Goal: Task Accomplishment & Management: Complete application form

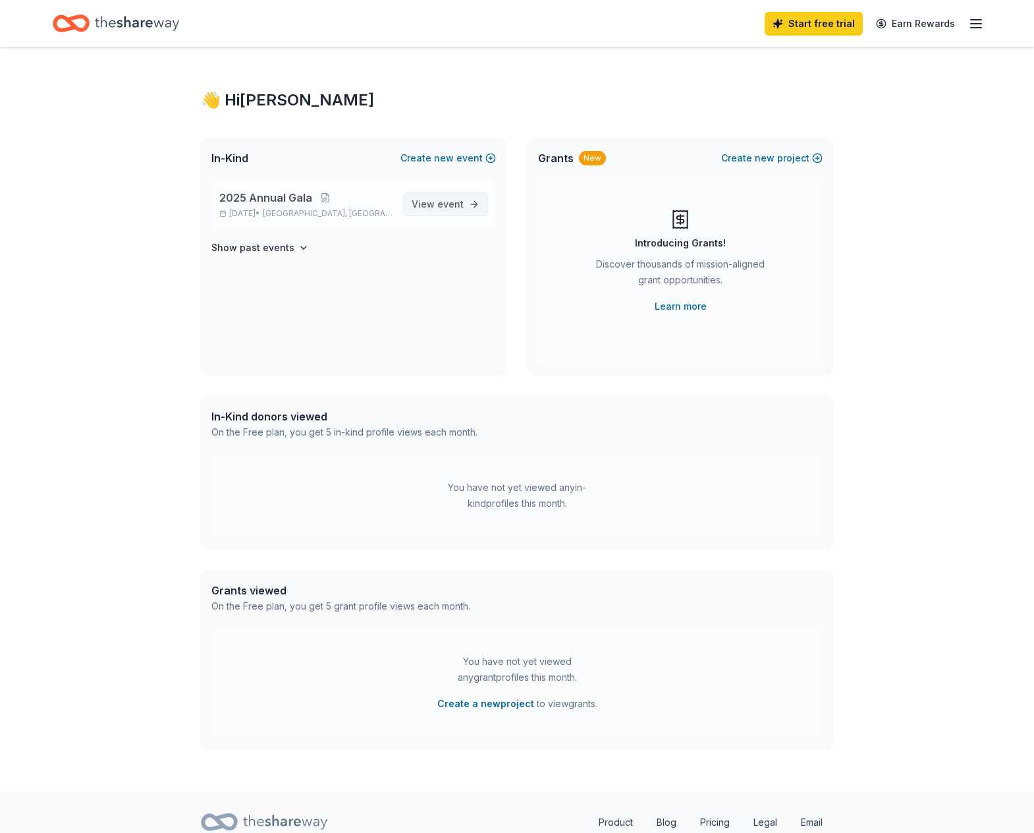
click at [442, 204] on span "event" at bounding box center [451, 203] width 26 height 11
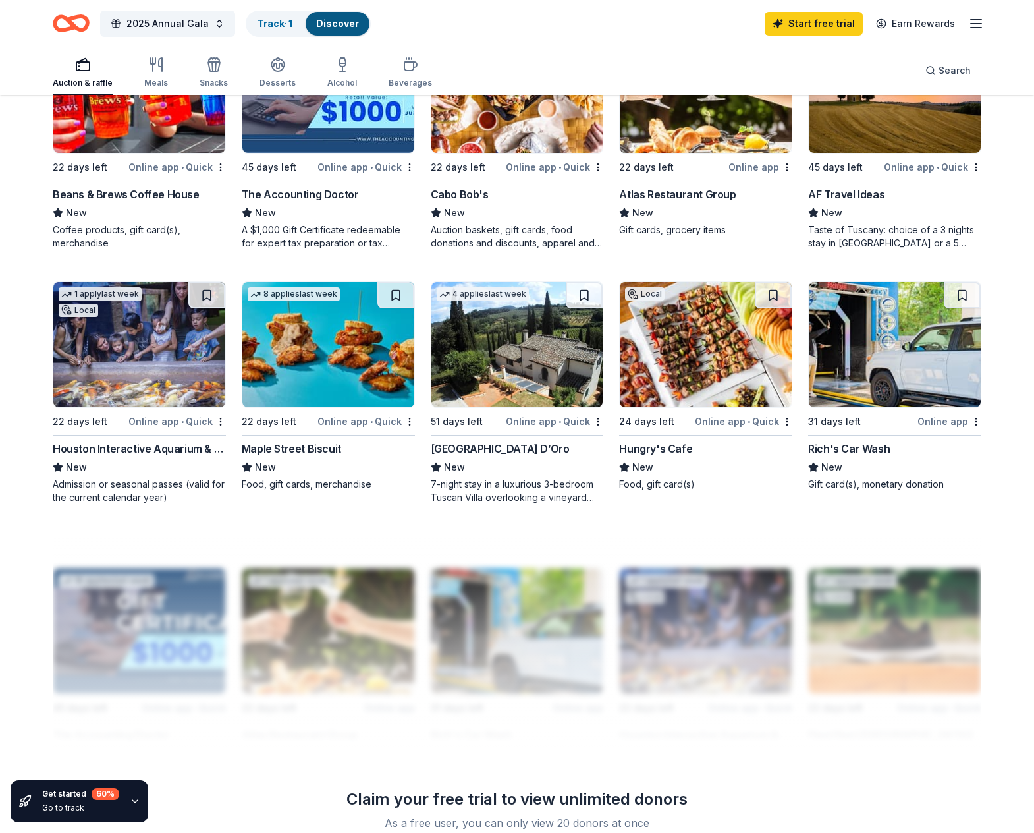
scroll to position [725, 0]
click at [524, 351] on img at bounding box center [518, 343] width 172 height 125
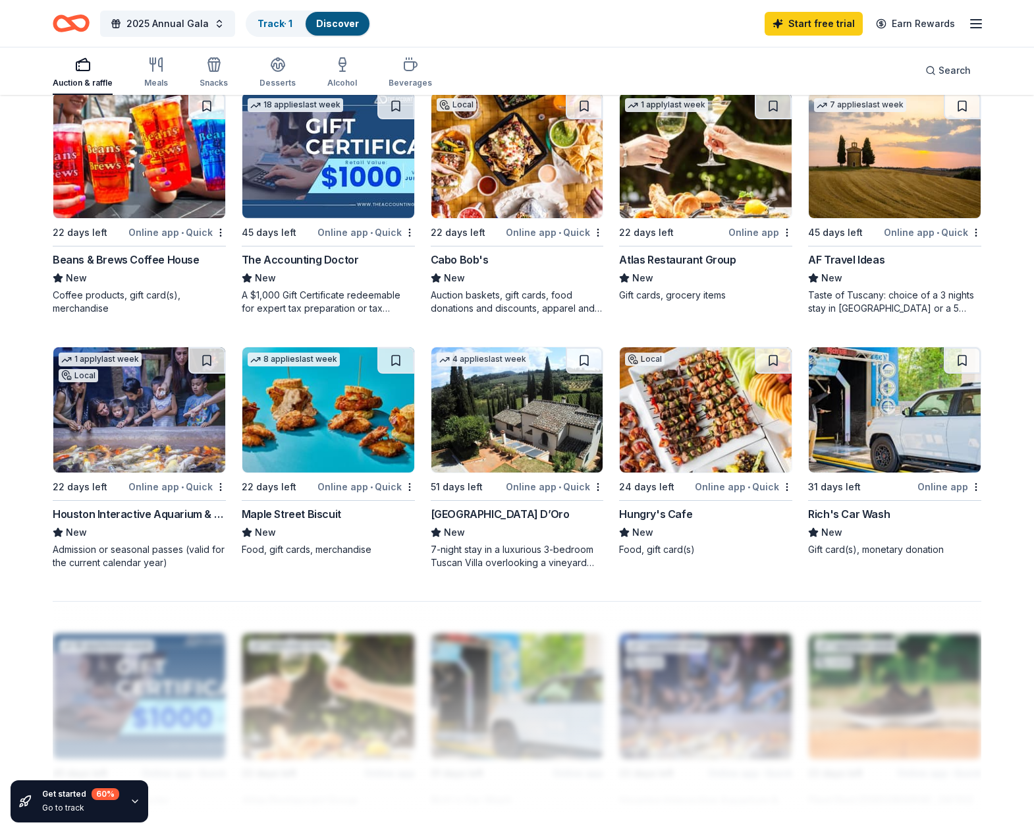
scroll to position [461, 0]
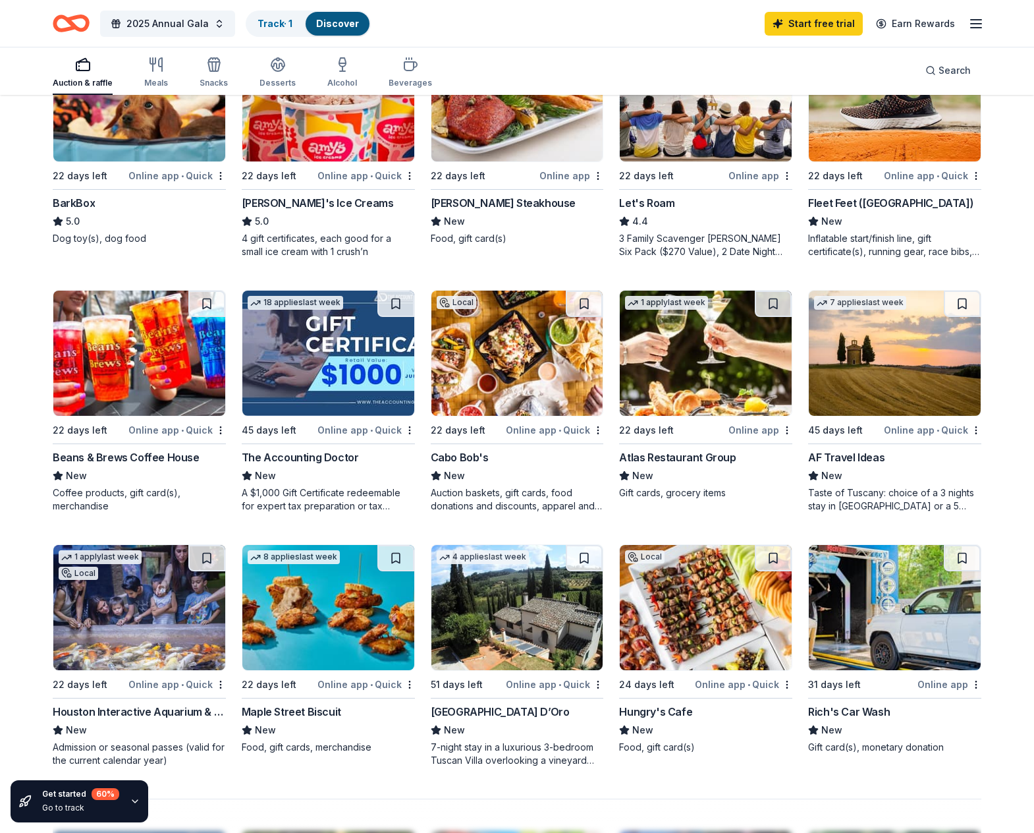
click at [669, 376] on img at bounding box center [706, 353] width 172 height 125
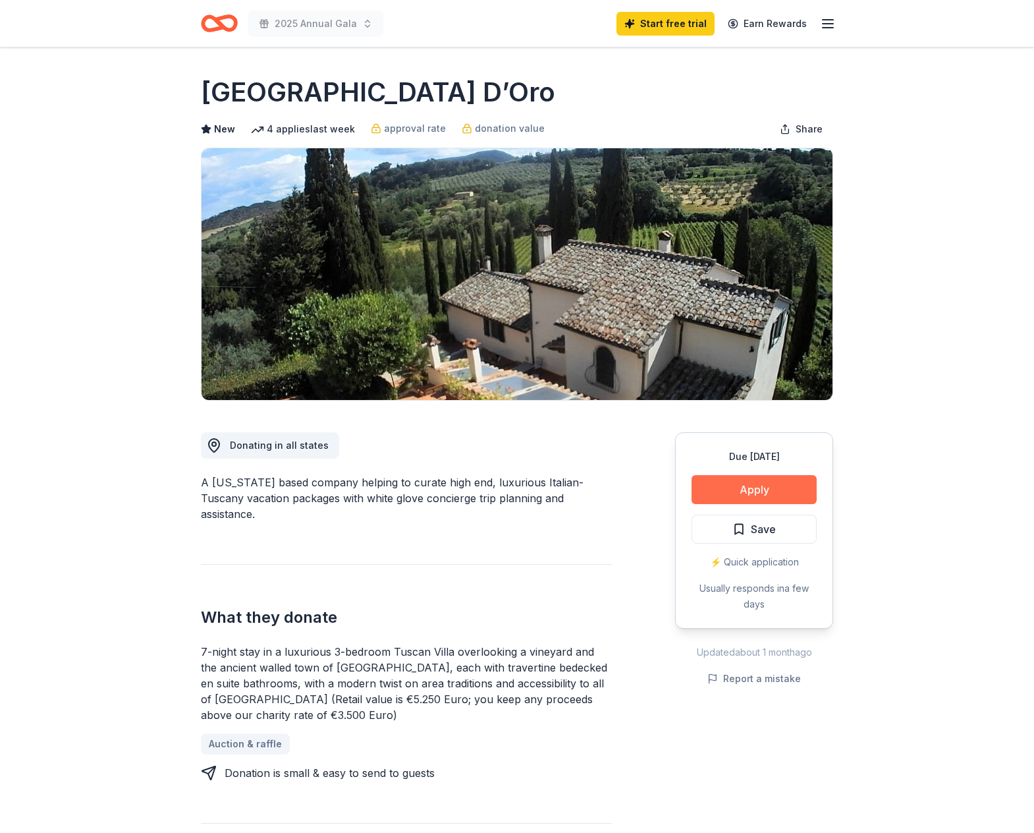
click at [764, 488] on button "Apply" at bounding box center [754, 489] width 125 height 29
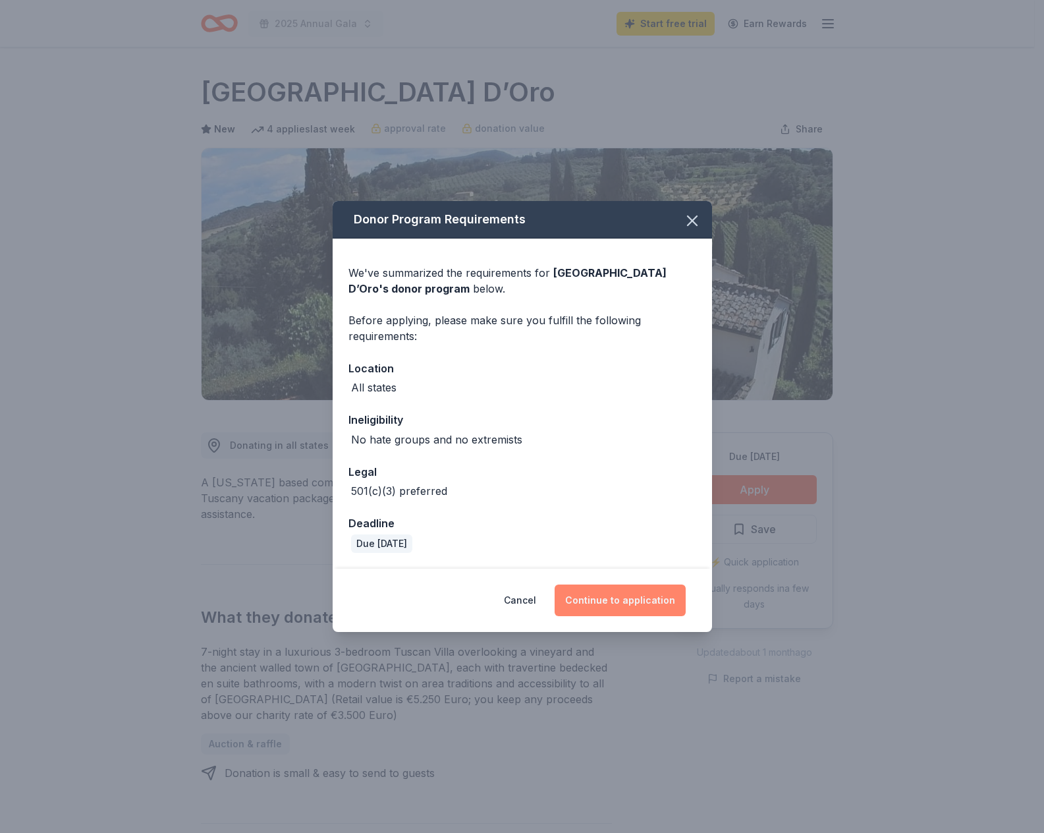
click at [653, 604] on button "Continue to application" at bounding box center [620, 600] width 131 height 32
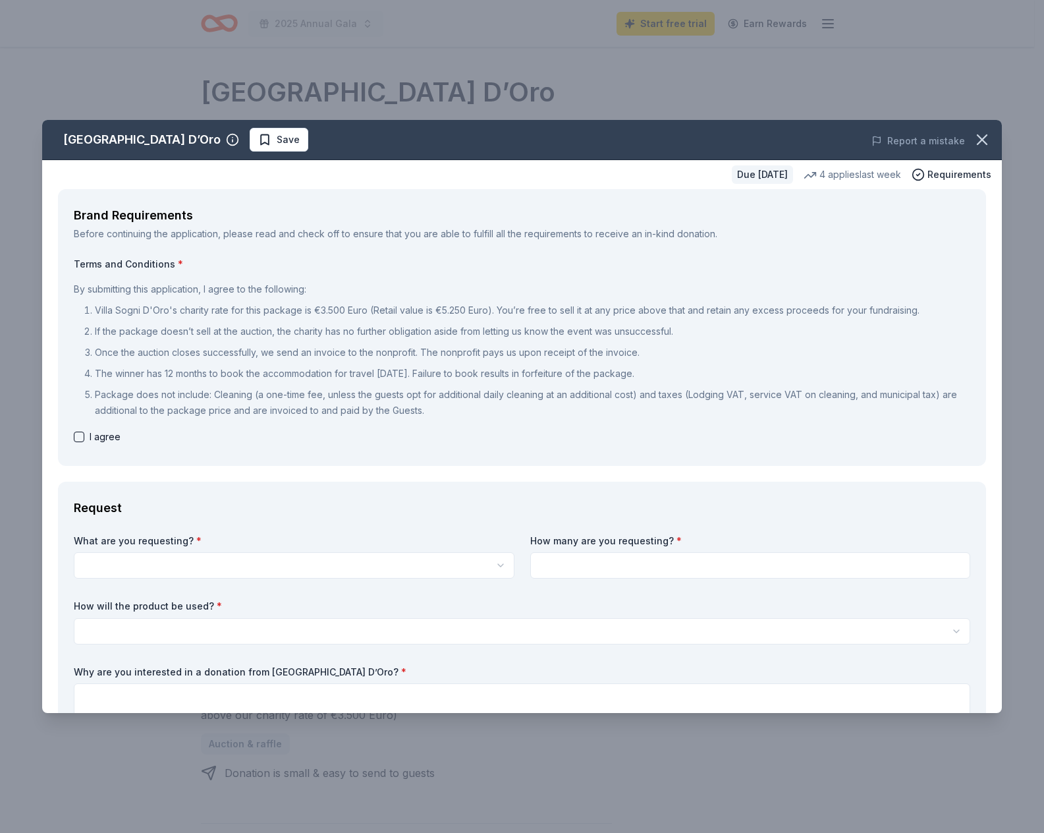
click at [82, 437] on button "button" at bounding box center [79, 437] width 11 height 11
checkbox input "true"
click at [977, 142] on icon "button" at bounding box center [982, 139] width 18 height 18
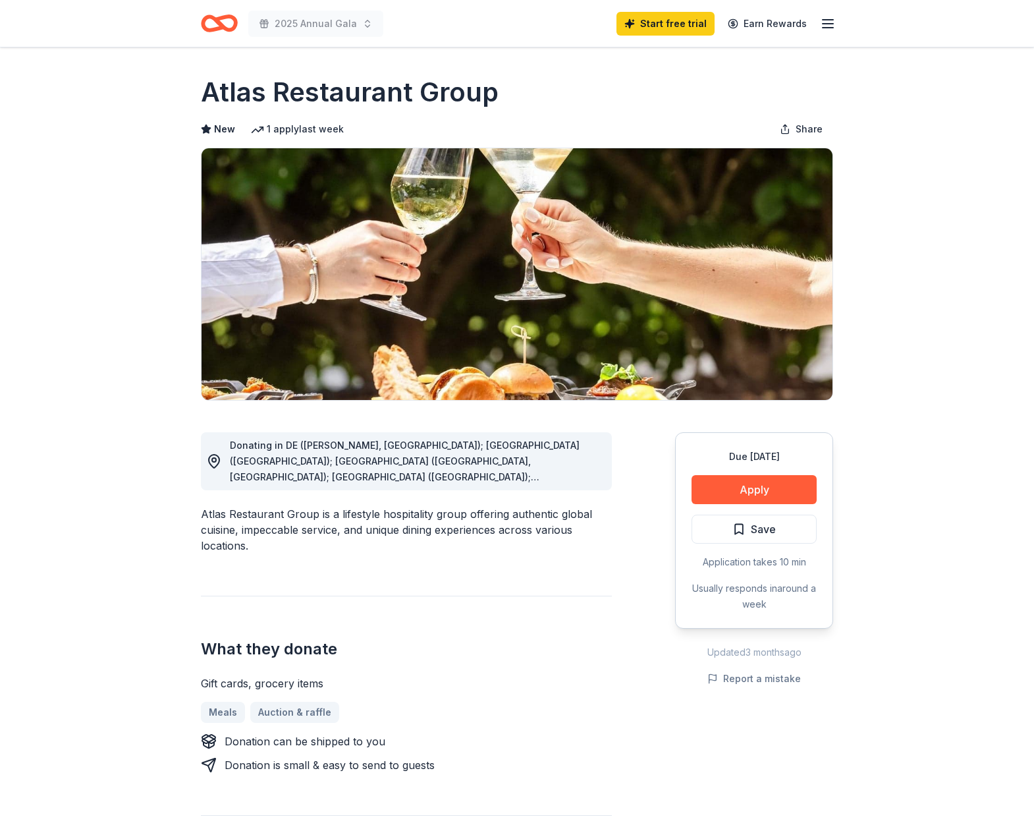
drag, startPoint x: 499, startPoint y: 96, endPoint x: 209, endPoint y: 88, distance: 290.0
click at [211, 88] on div "Atlas Restaurant Group" at bounding box center [517, 92] width 633 height 37
drag, startPoint x: 209, startPoint y: 88, endPoint x: 455, endPoint y: 99, distance: 246.7
click at [455, 99] on h1 "Atlas Restaurant Group" at bounding box center [350, 92] width 298 height 37
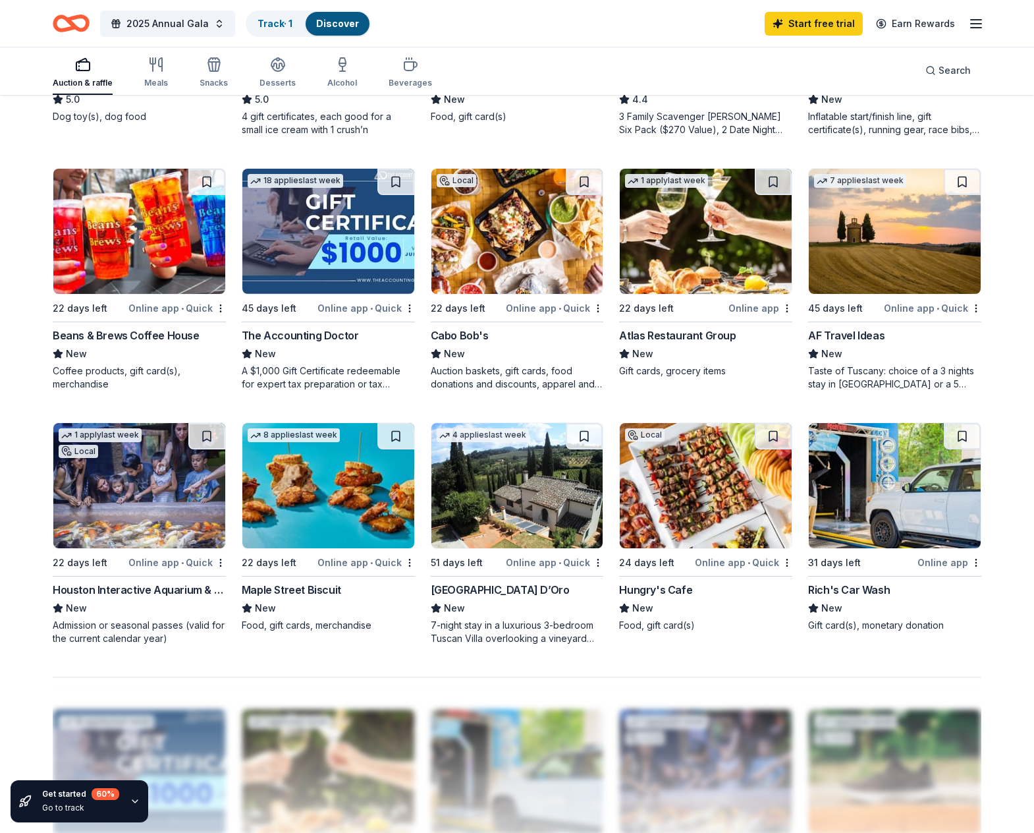
scroll to position [560, 0]
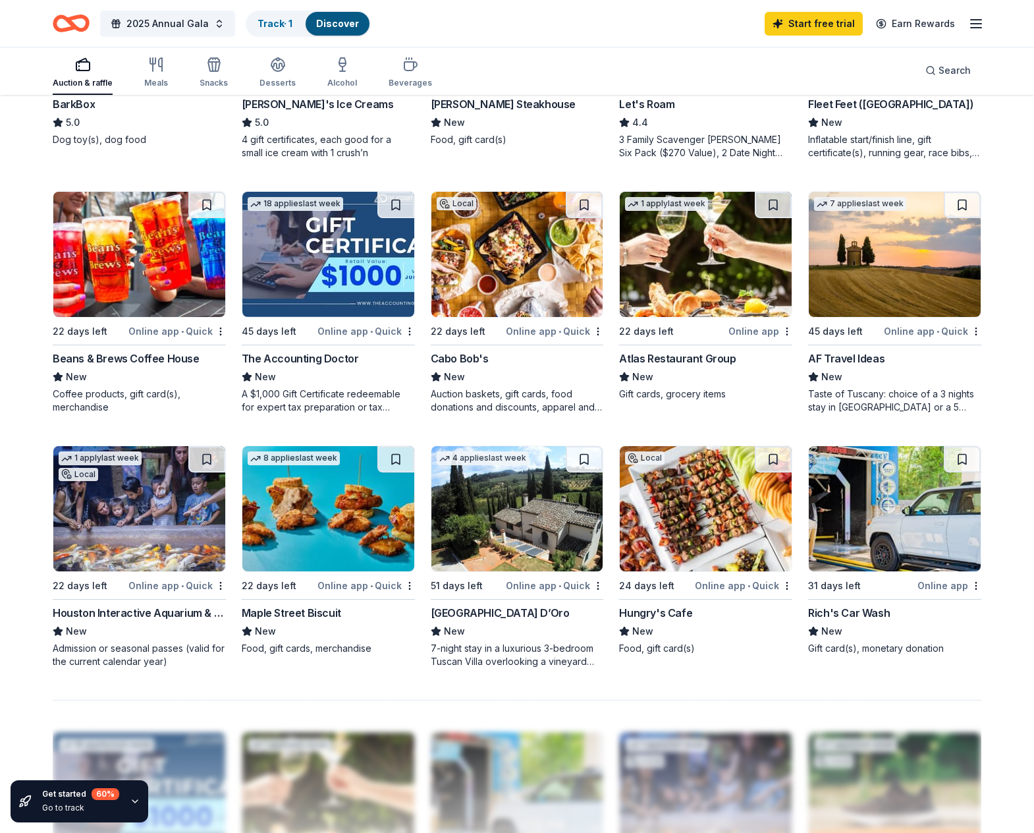
click at [893, 277] on img at bounding box center [895, 254] width 172 height 125
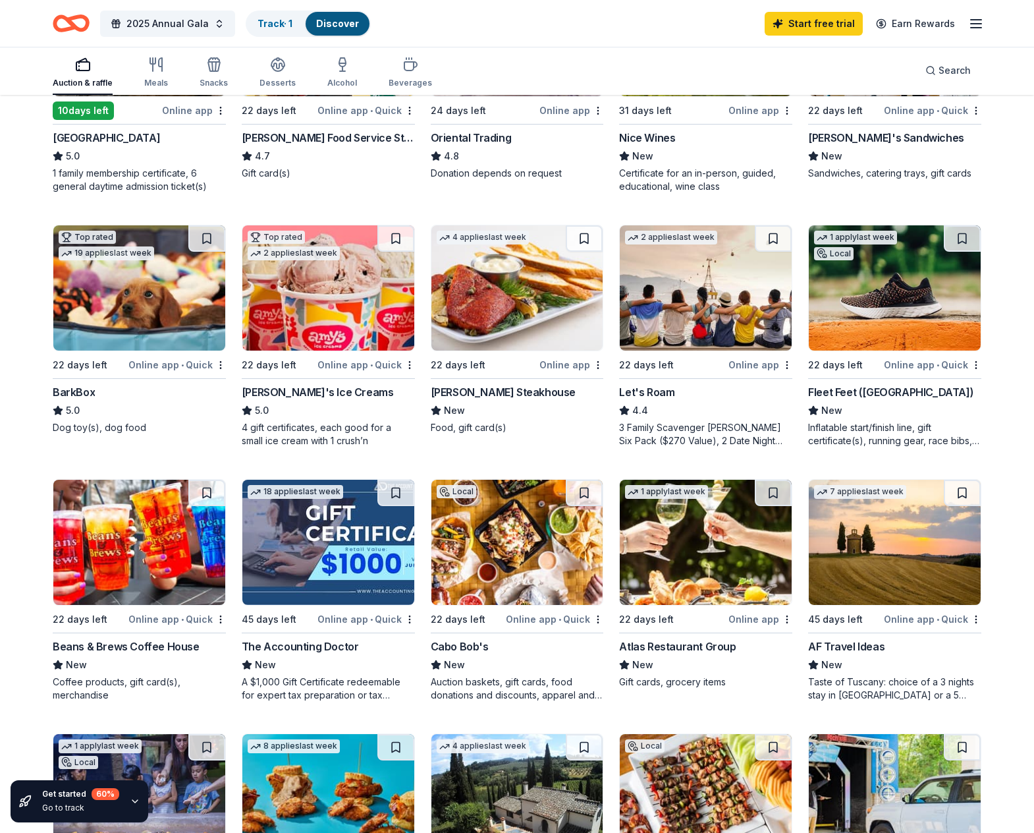
scroll to position [231, 0]
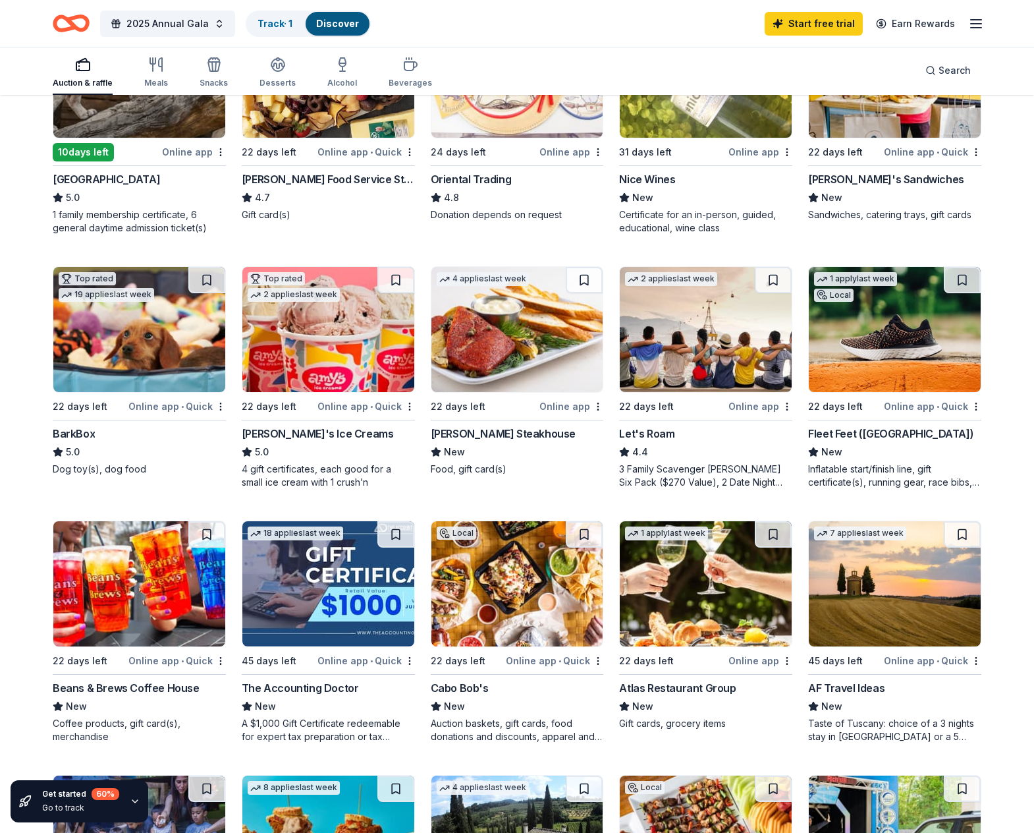
click at [909, 376] on img at bounding box center [895, 329] width 172 height 125
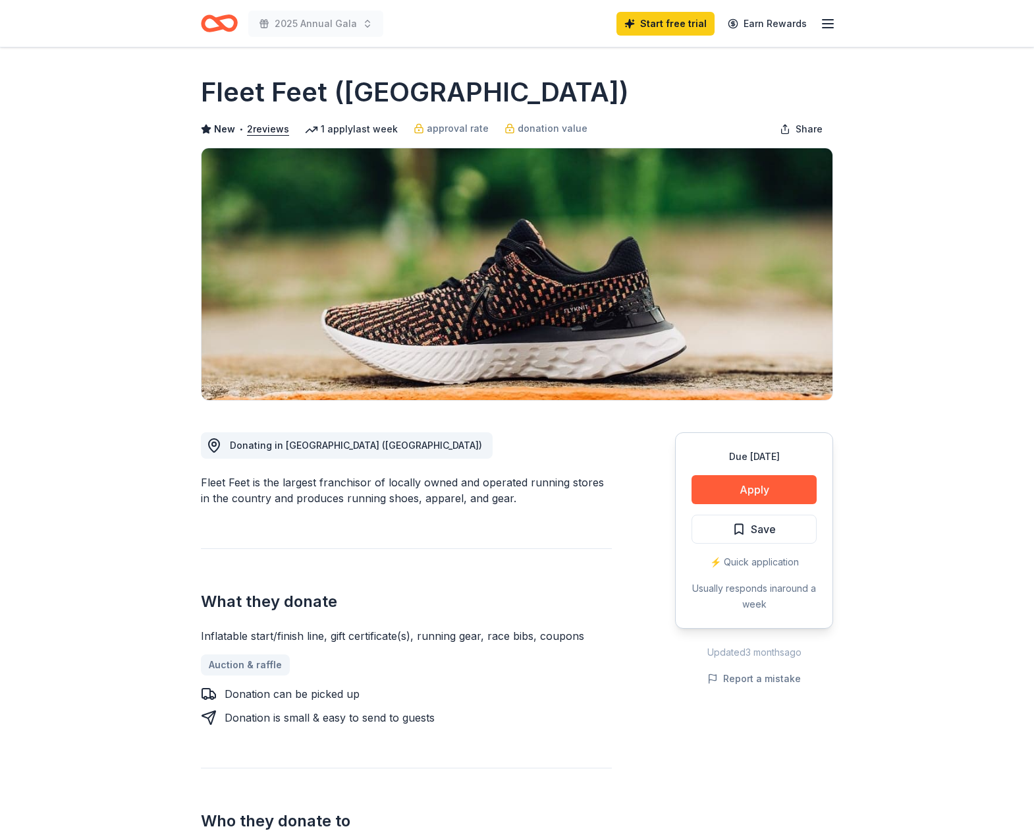
click at [741, 532] on span "Save" at bounding box center [754, 529] width 43 height 17
click at [215, 18] on icon "Home" at bounding box center [225, 22] width 20 height 13
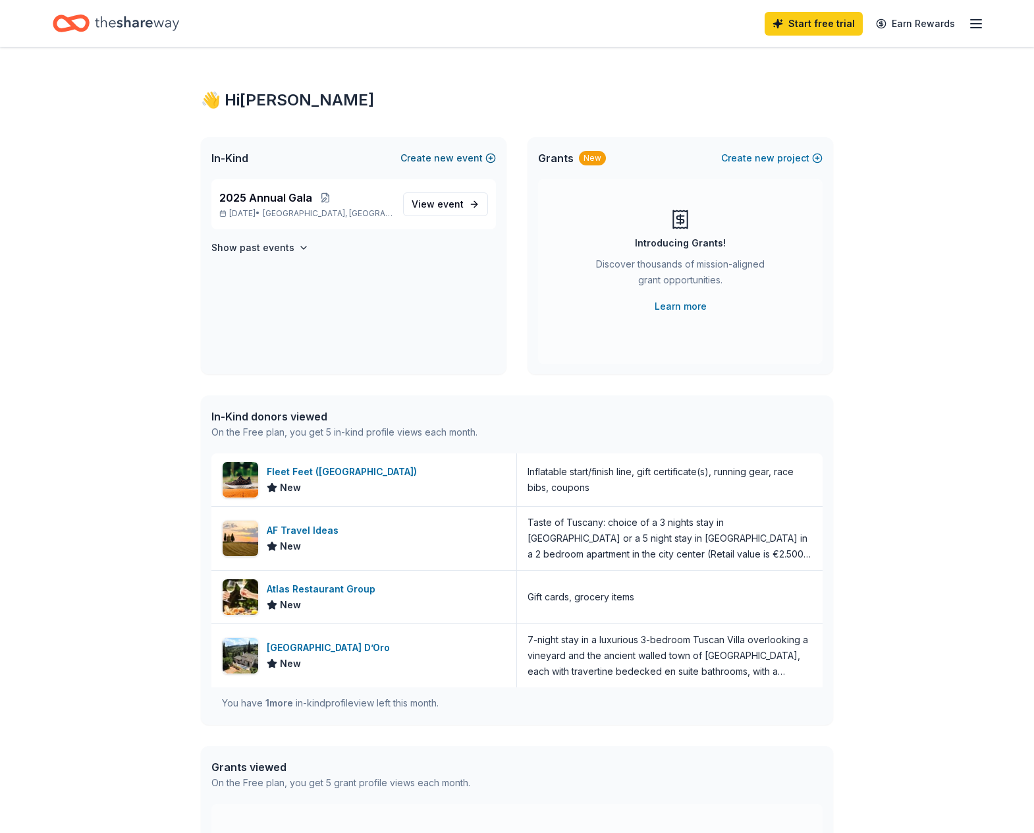
click at [428, 156] on button "Create new event" at bounding box center [449, 158] width 96 height 16
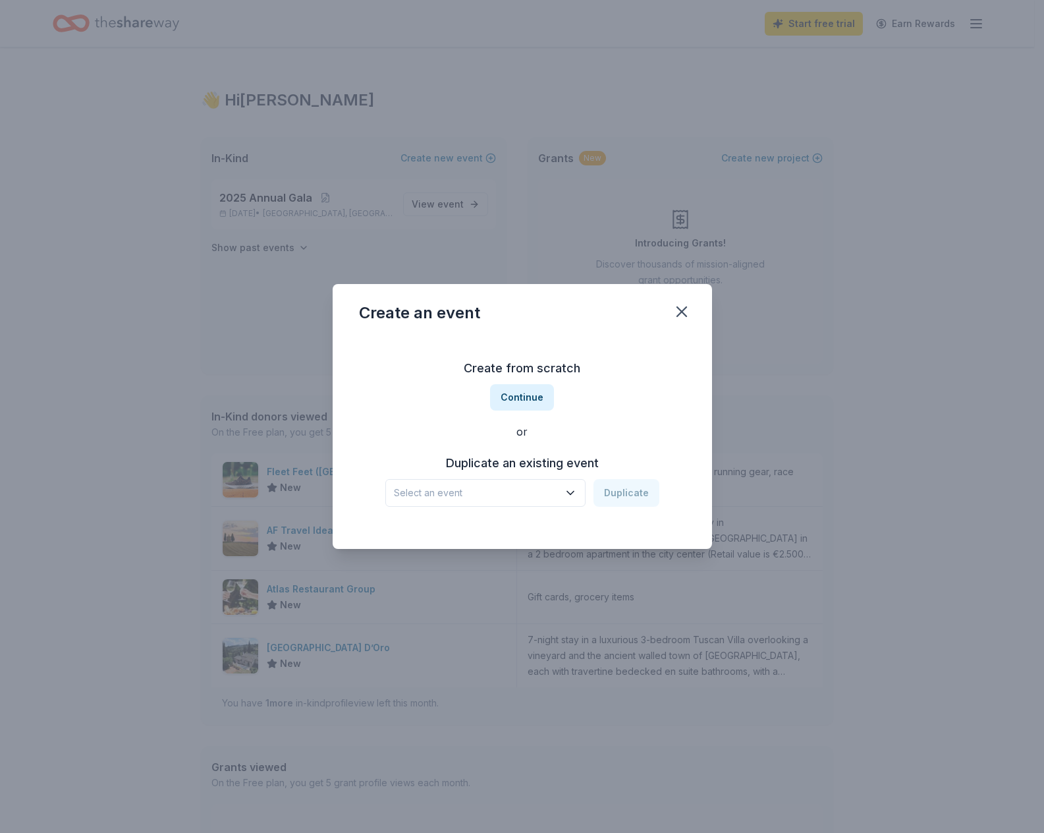
click at [538, 495] on span "Select an event" at bounding box center [476, 493] width 165 height 16
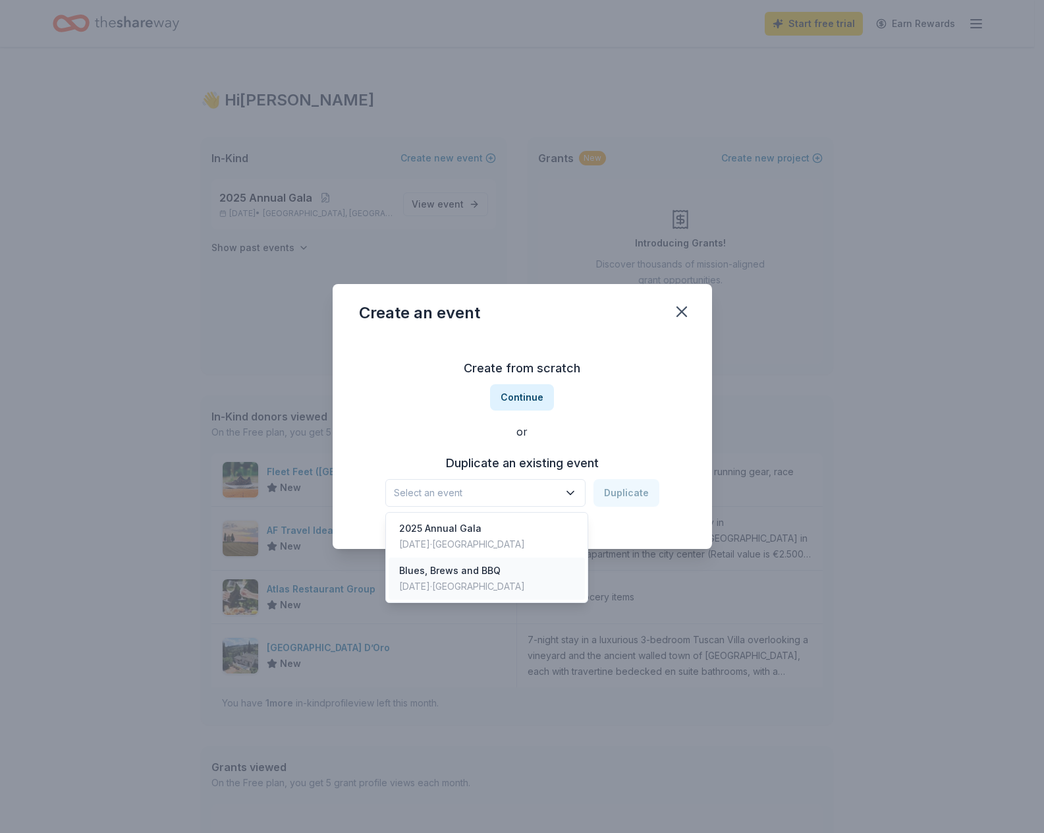
click at [510, 575] on div "Blues, Brews and BBQ Apr 27, 2025 · TX" at bounding box center [487, 578] width 196 height 42
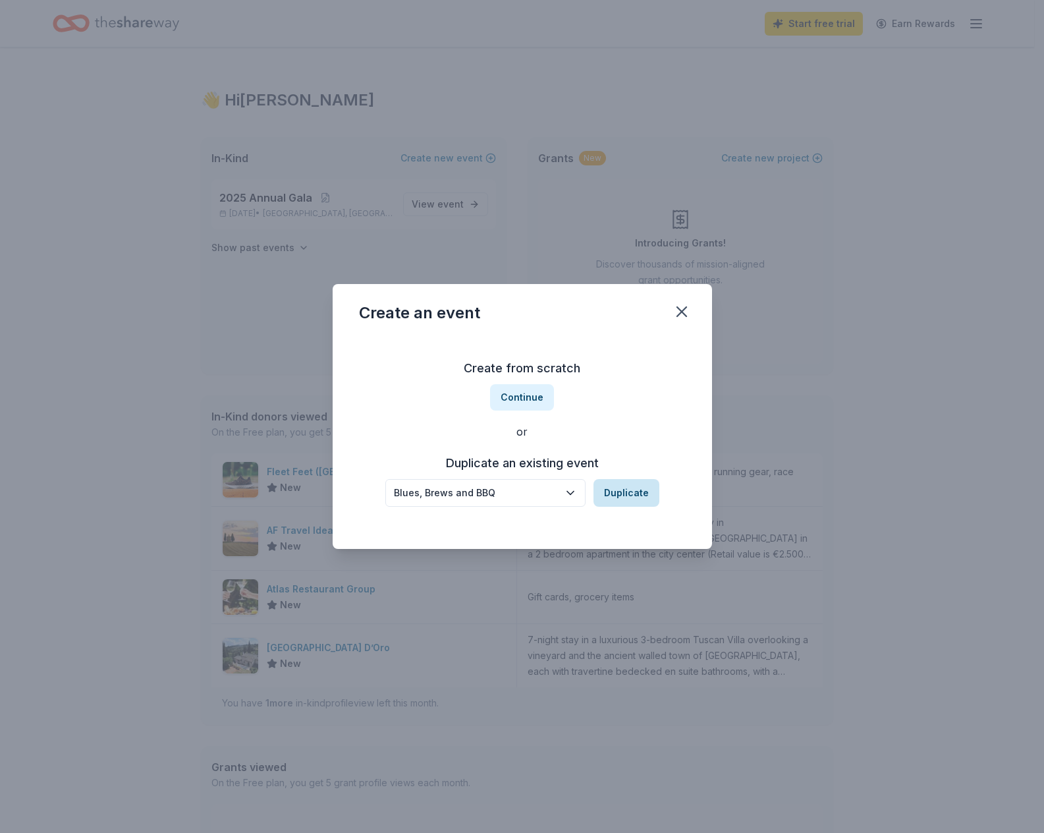
click at [619, 500] on button "Duplicate" at bounding box center [627, 493] width 66 height 28
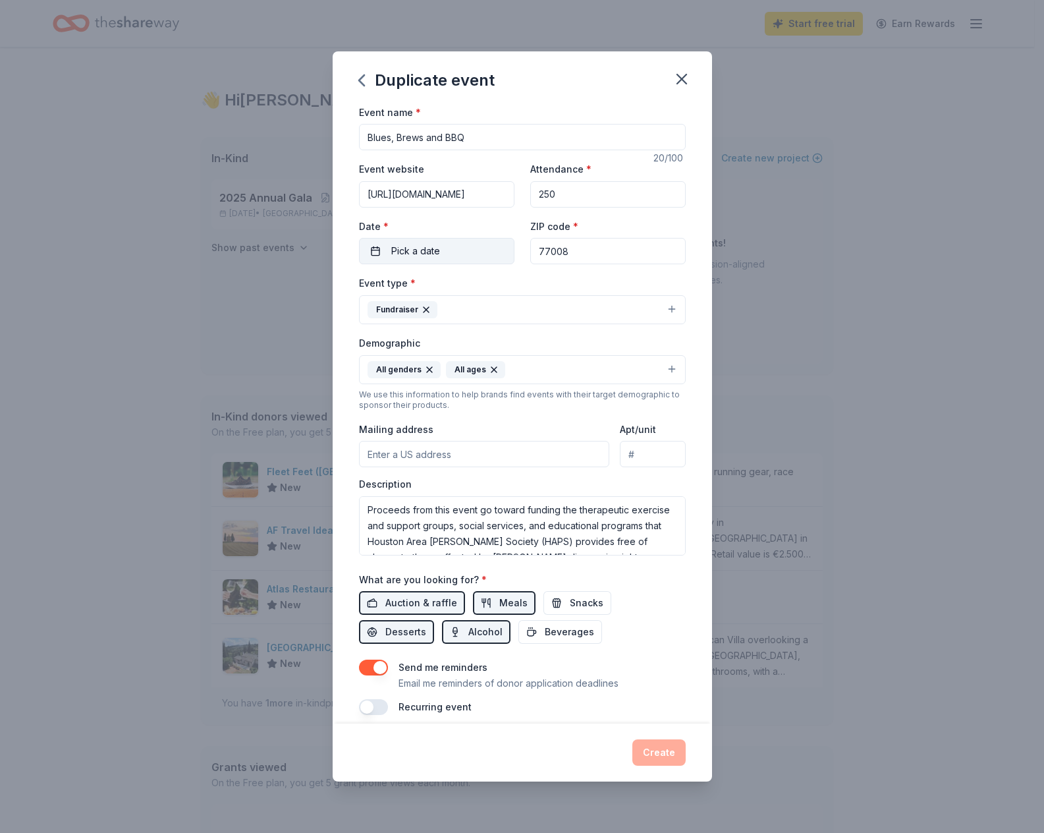
click at [461, 250] on button "Pick a date" at bounding box center [437, 251] width 156 height 26
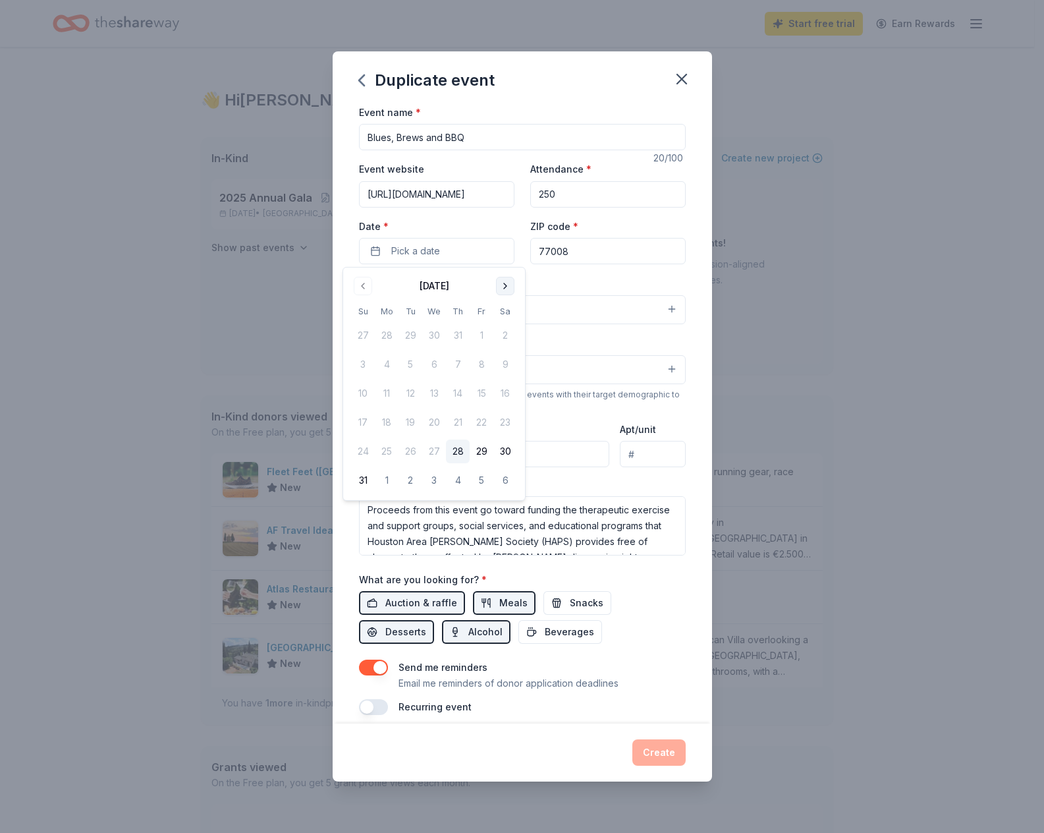
click at [503, 290] on button "Go to next month" at bounding box center [505, 286] width 18 height 18
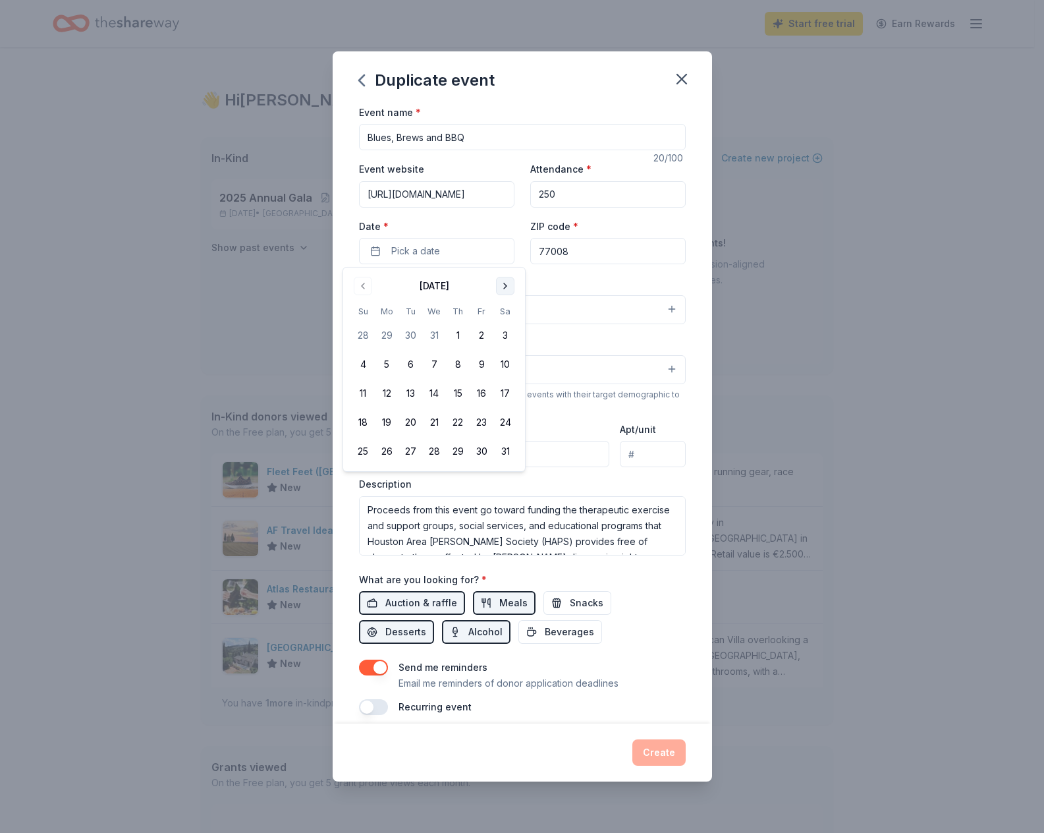
click at [503, 290] on button "Go to next month" at bounding box center [505, 286] width 18 height 18
click at [358, 453] on button "26" at bounding box center [363, 451] width 24 height 24
click at [573, 279] on div "Event type * Fundraiser" at bounding box center [522, 299] width 327 height 49
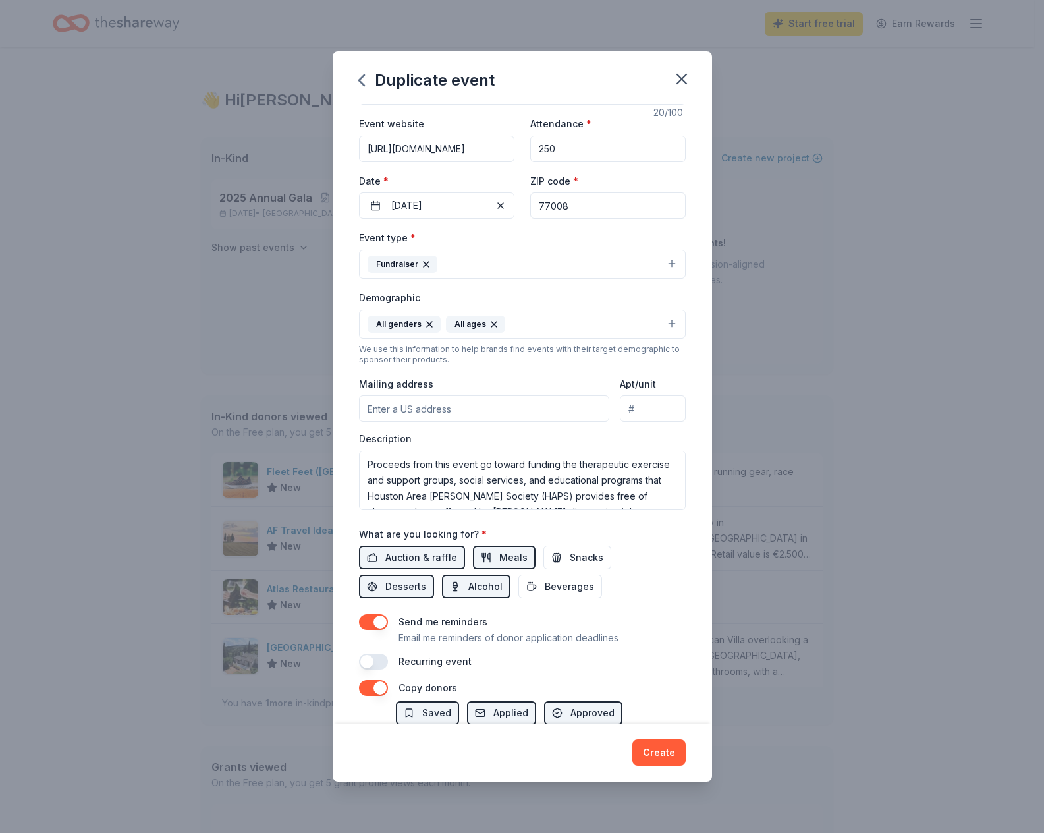
scroll to position [66, 0]
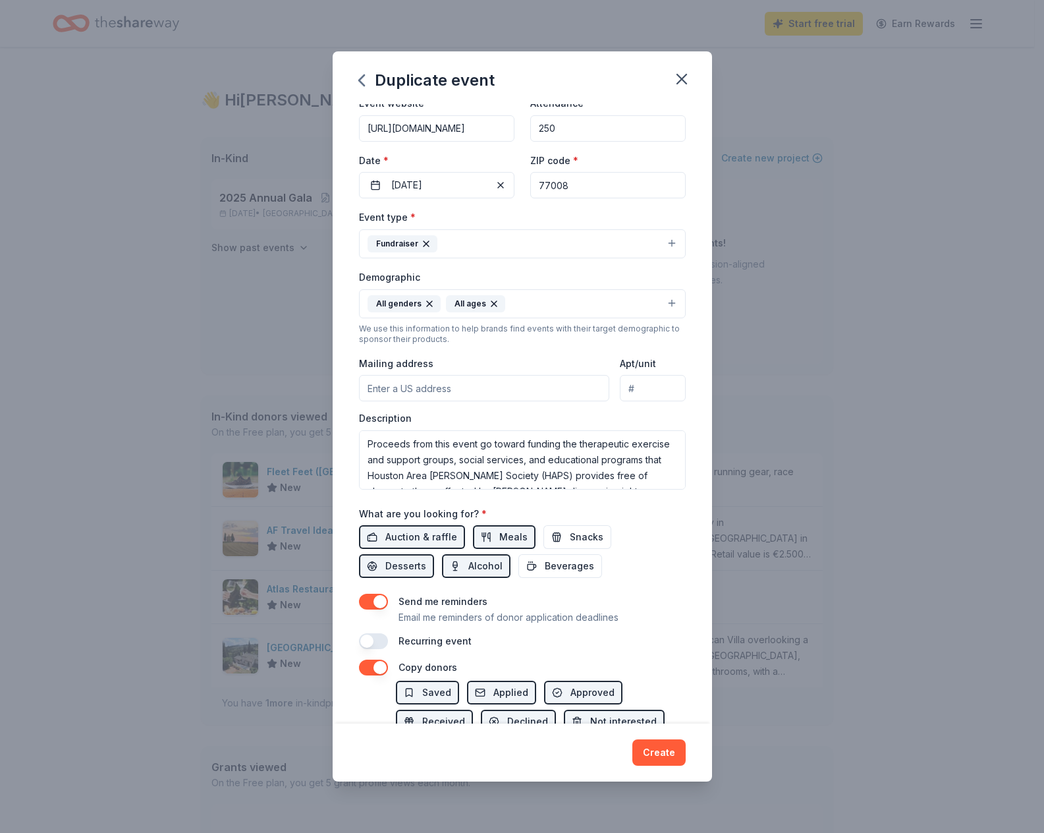
click at [455, 389] on input "Mailing address" at bounding box center [484, 388] width 251 height 26
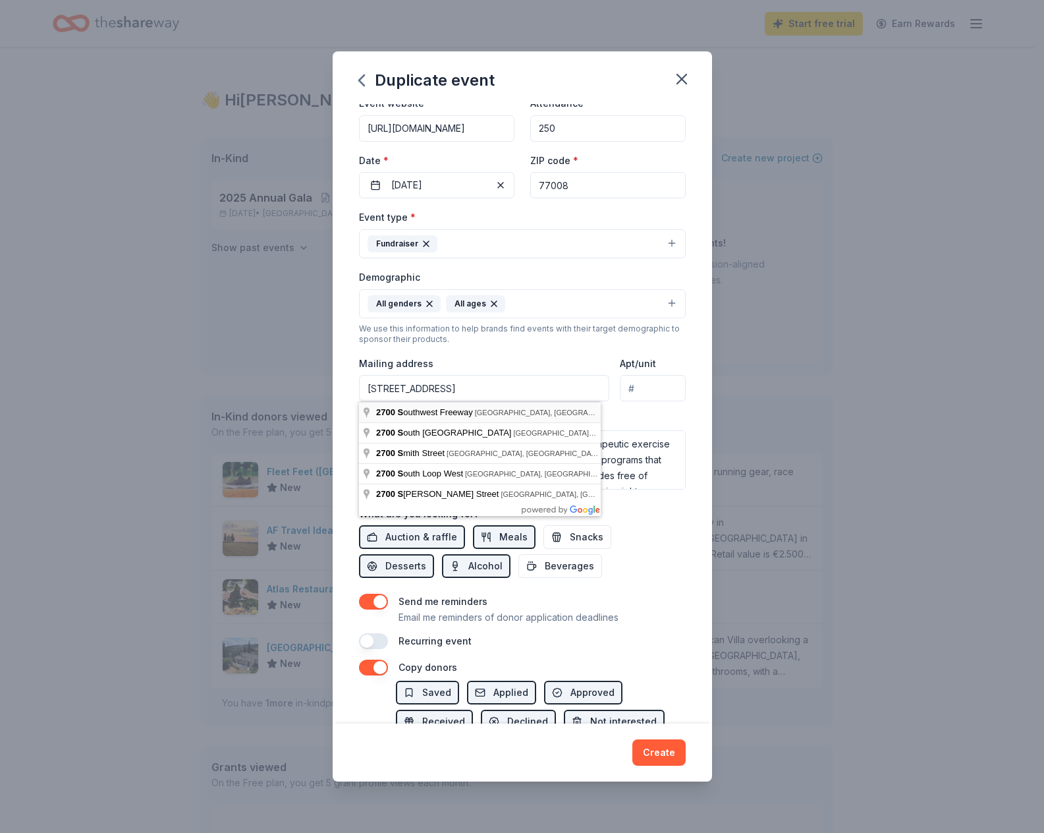
type input "2700 Southwest Freeway, Houston, TX, 77098"
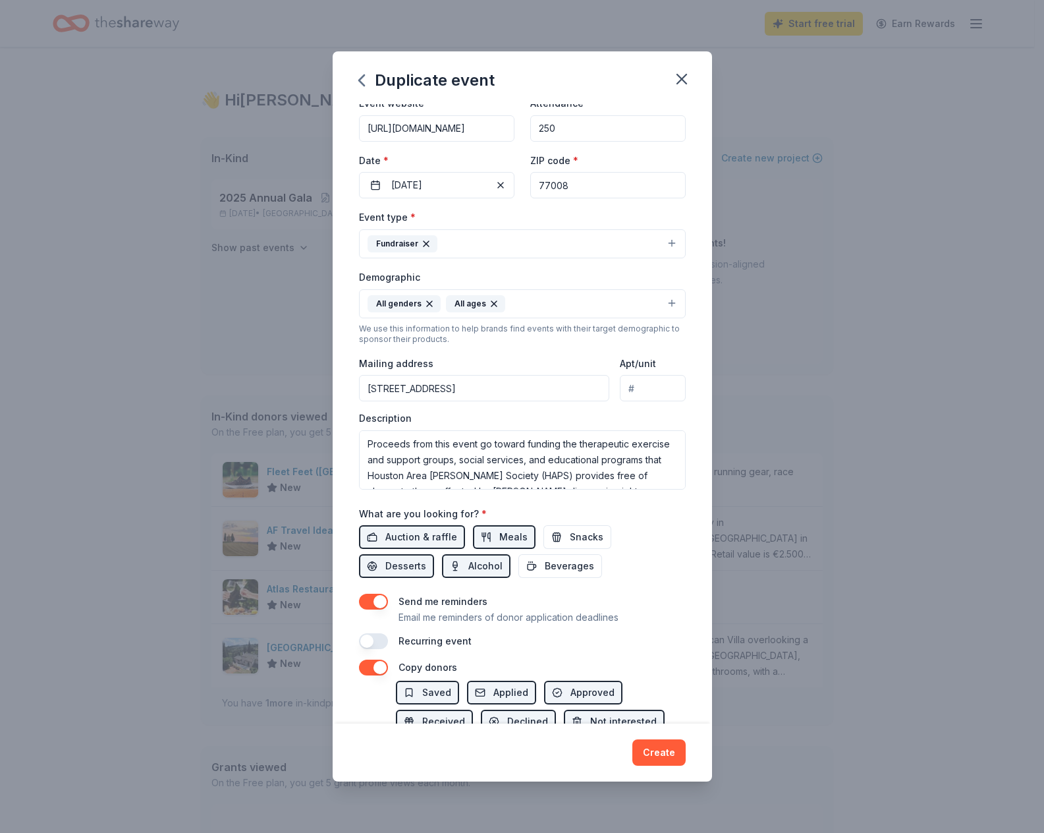
click at [632, 385] on input "Apt/unit" at bounding box center [652, 388] width 65 height 26
type input "300"
click at [574, 412] on div "Description Proceeds from this event go toward funding the therapeutic exercise…" at bounding box center [522, 451] width 327 height 78
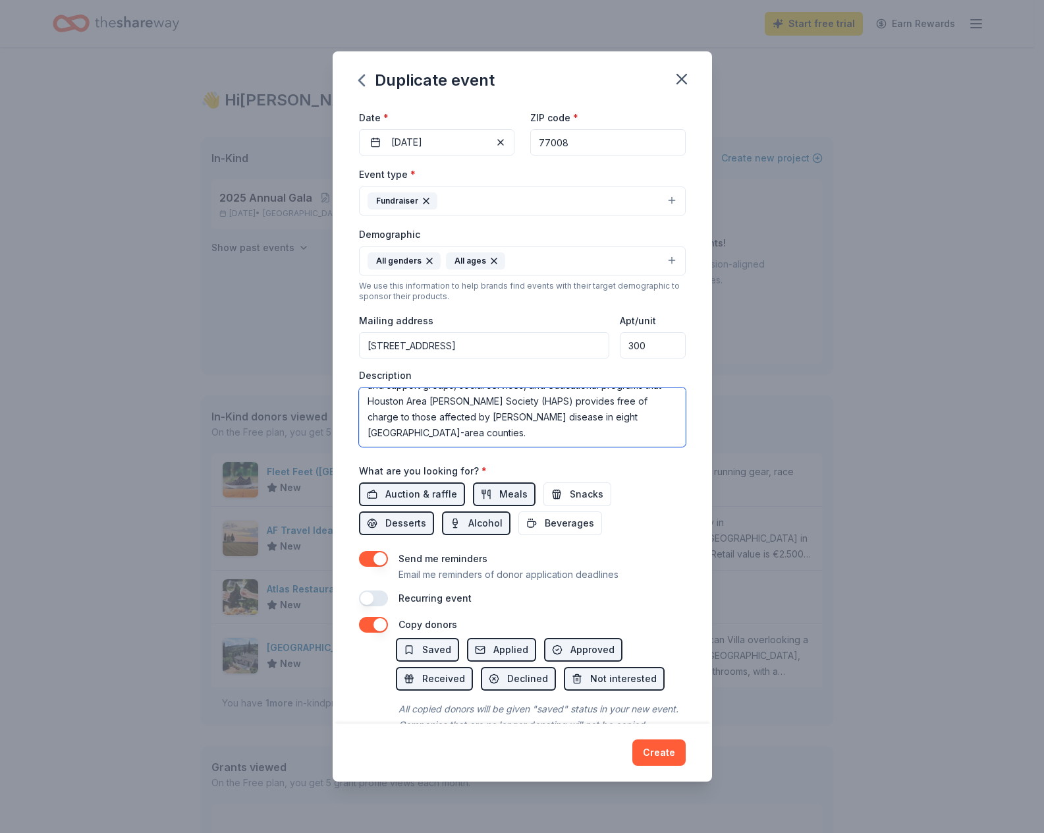
scroll to position [157, 0]
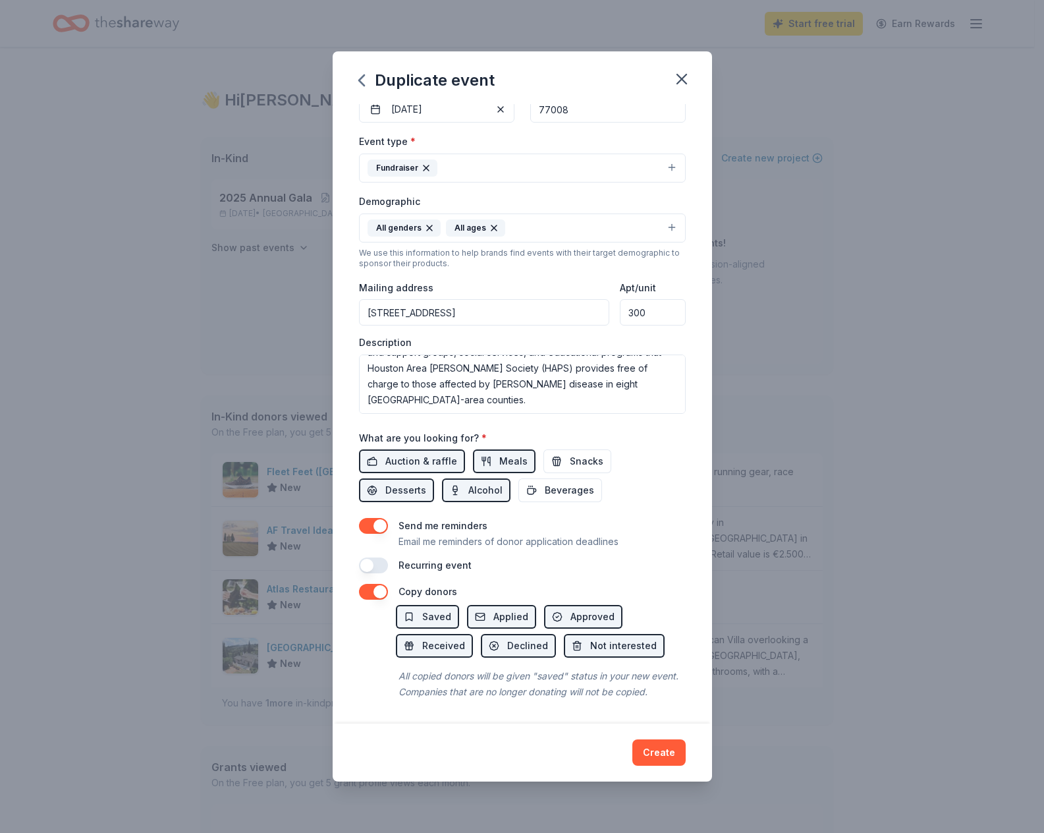
click at [381, 557] on button "button" at bounding box center [373, 565] width 29 height 16
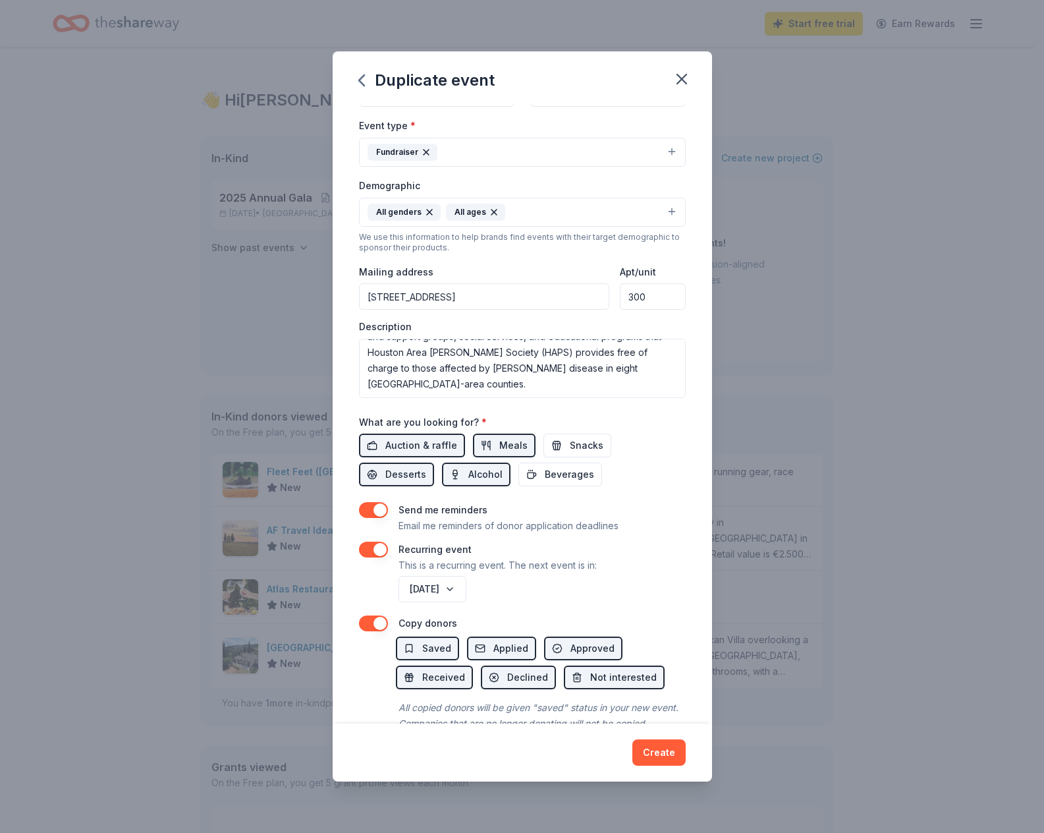
scroll to position [205, 0]
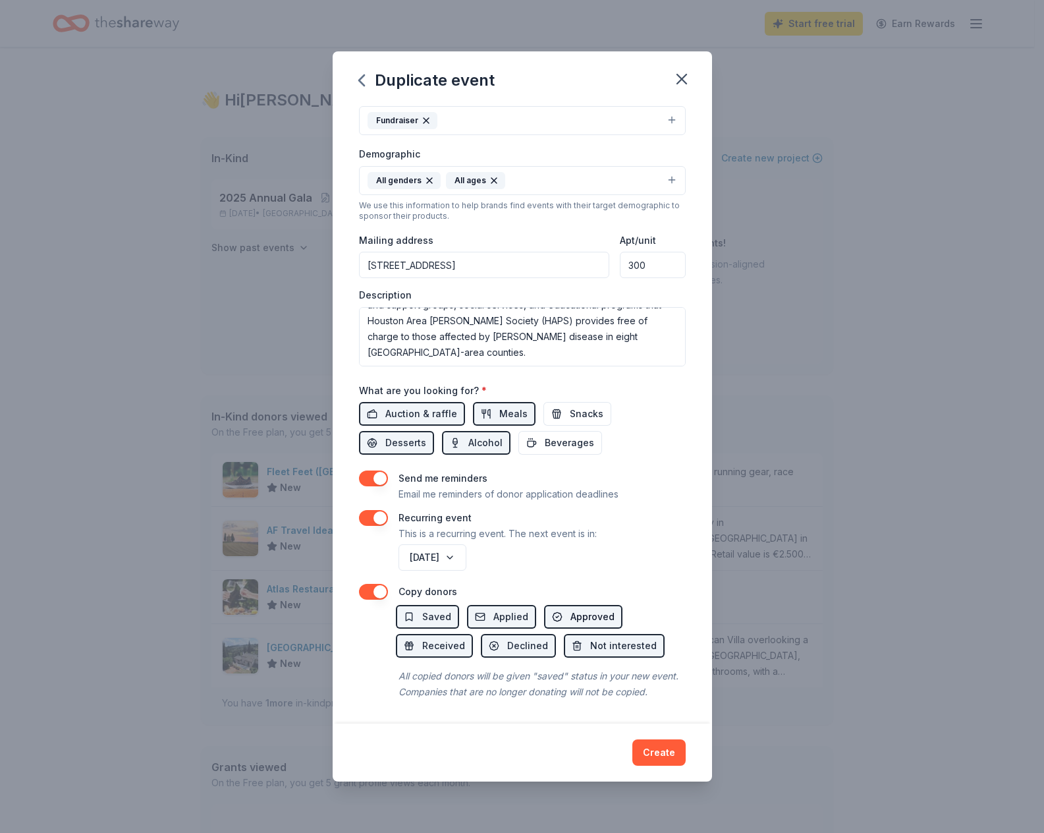
click at [586, 609] on span "Approved" at bounding box center [593, 617] width 44 height 16
click at [577, 609] on span "Approved" at bounding box center [593, 617] width 44 height 16
click at [660, 751] on button "Create" at bounding box center [659, 752] width 53 height 26
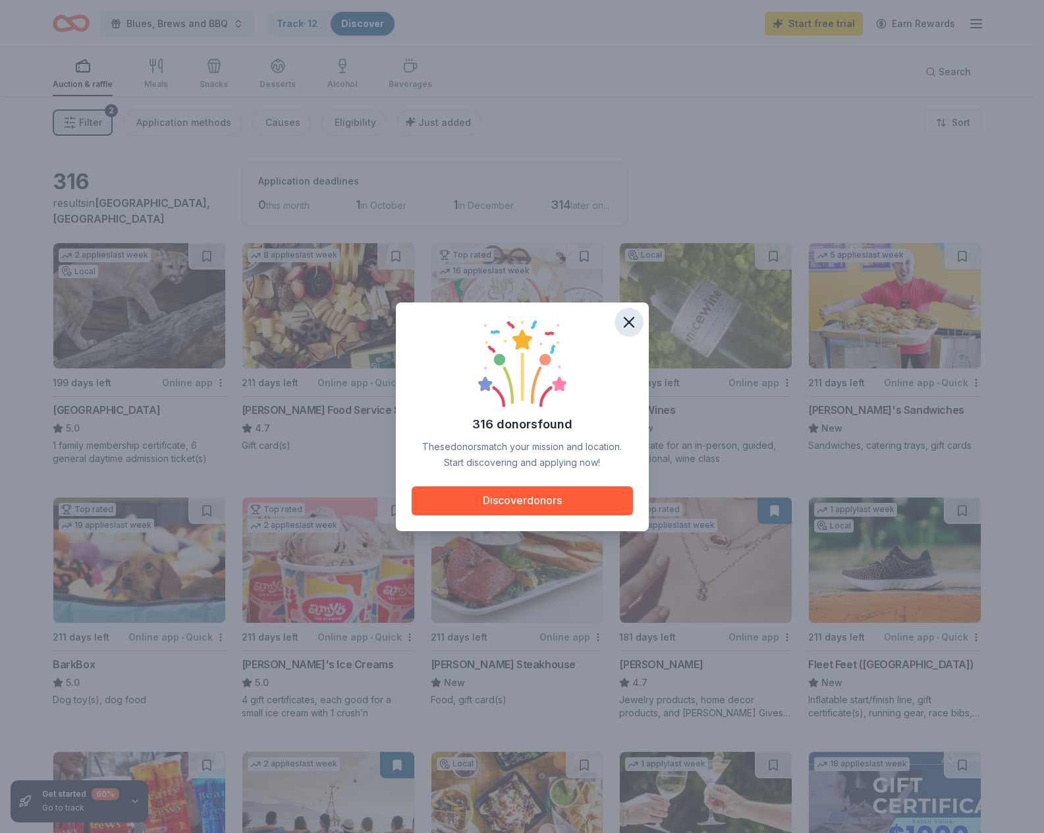
click at [631, 324] on icon "button" at bounding box center [629, 322] width 9 height 9
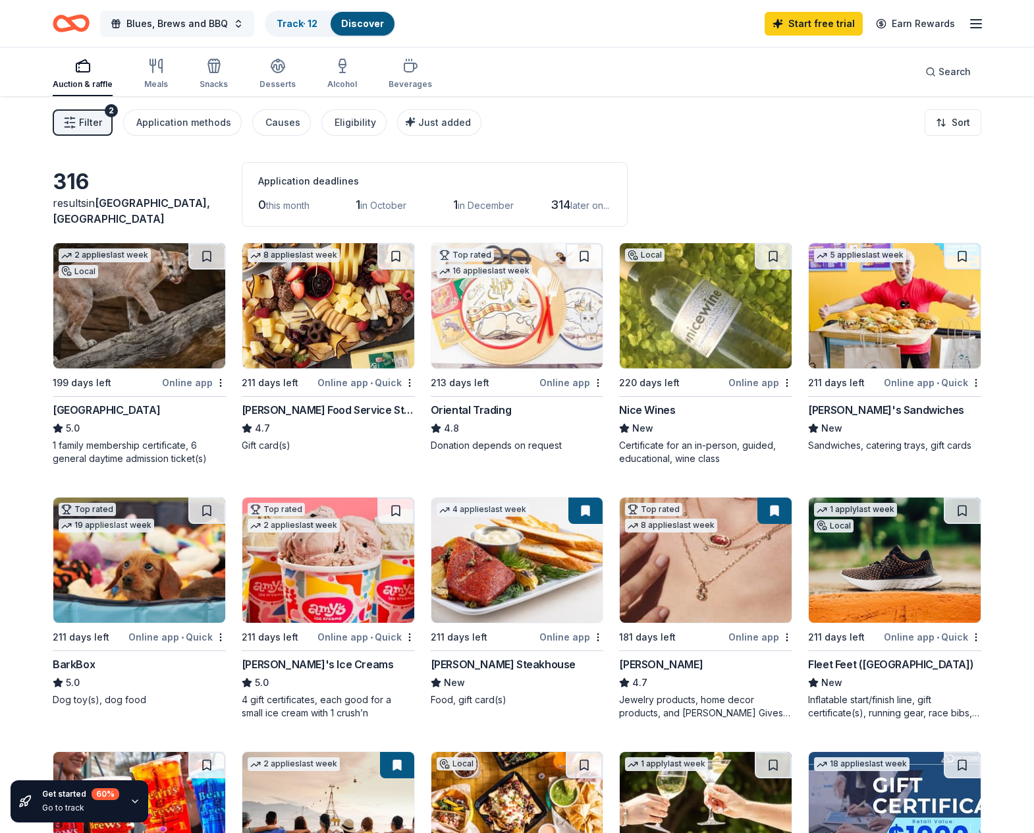
click at [235, 24] on button "Blues, Brews and BBQ" at bounding box center [177, 24] width 154 height 26
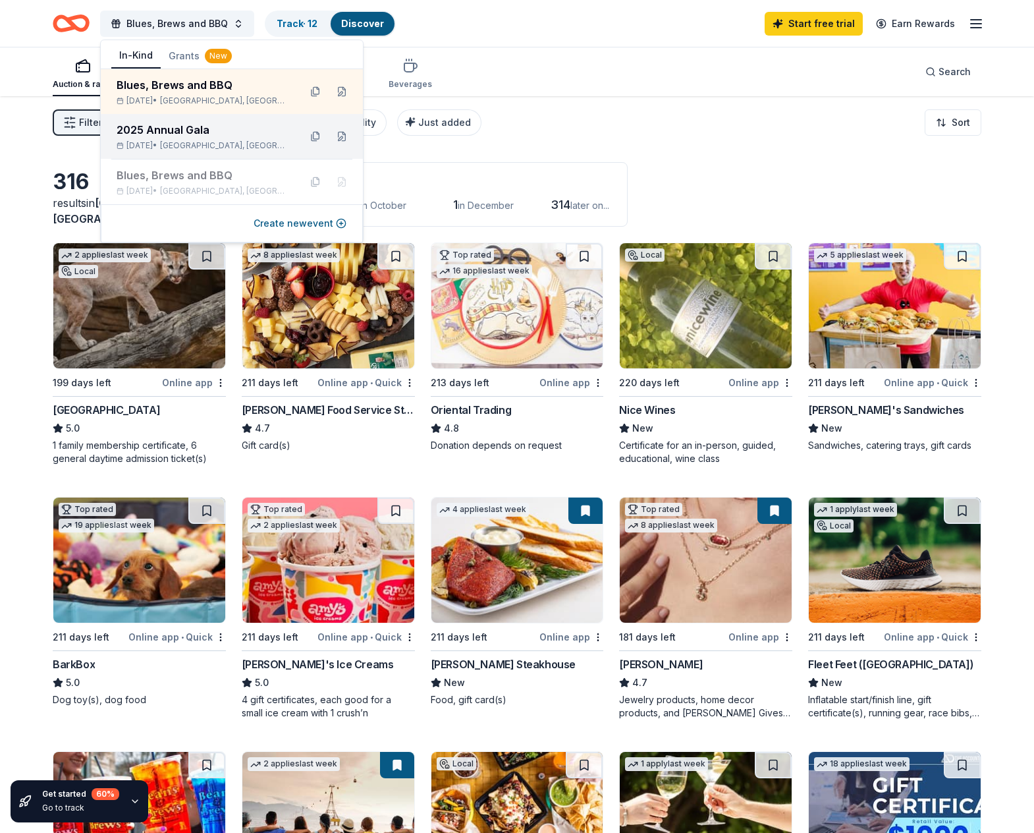
click at [207, 130] on div "2025 Annual Gala" at bounding box center [203, 130] width 173 height 16
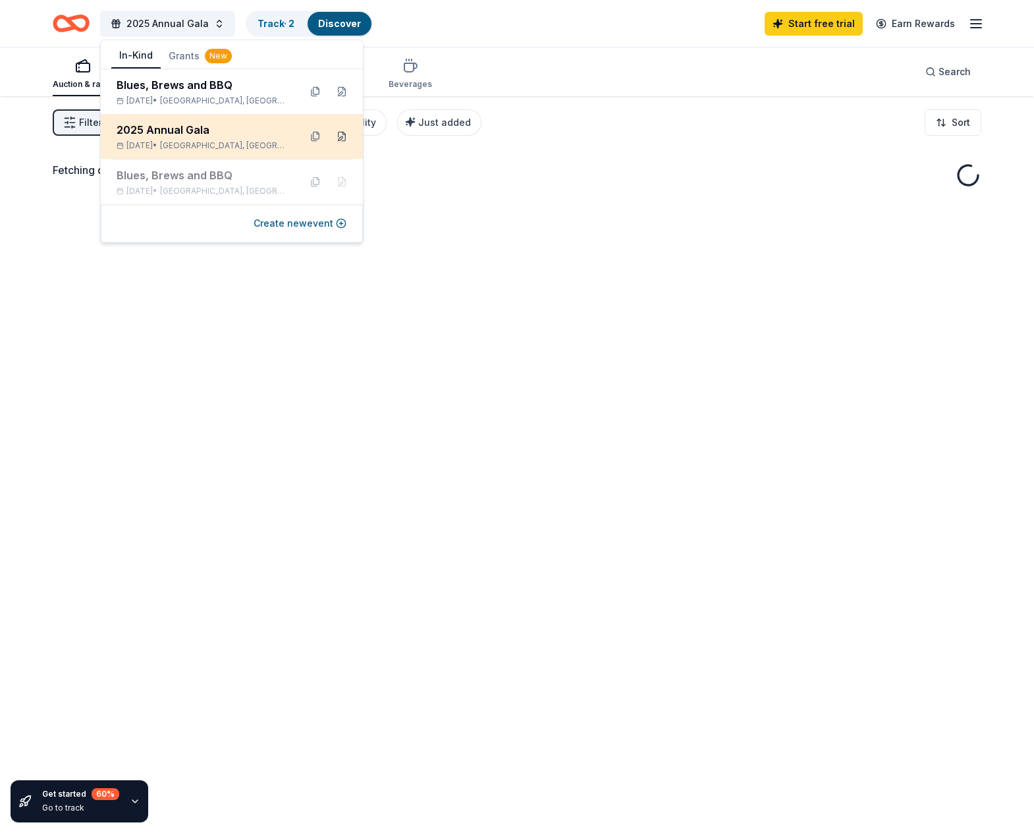
click at [339, 138] on button at bounding box center [341, 136] width 21 height 21
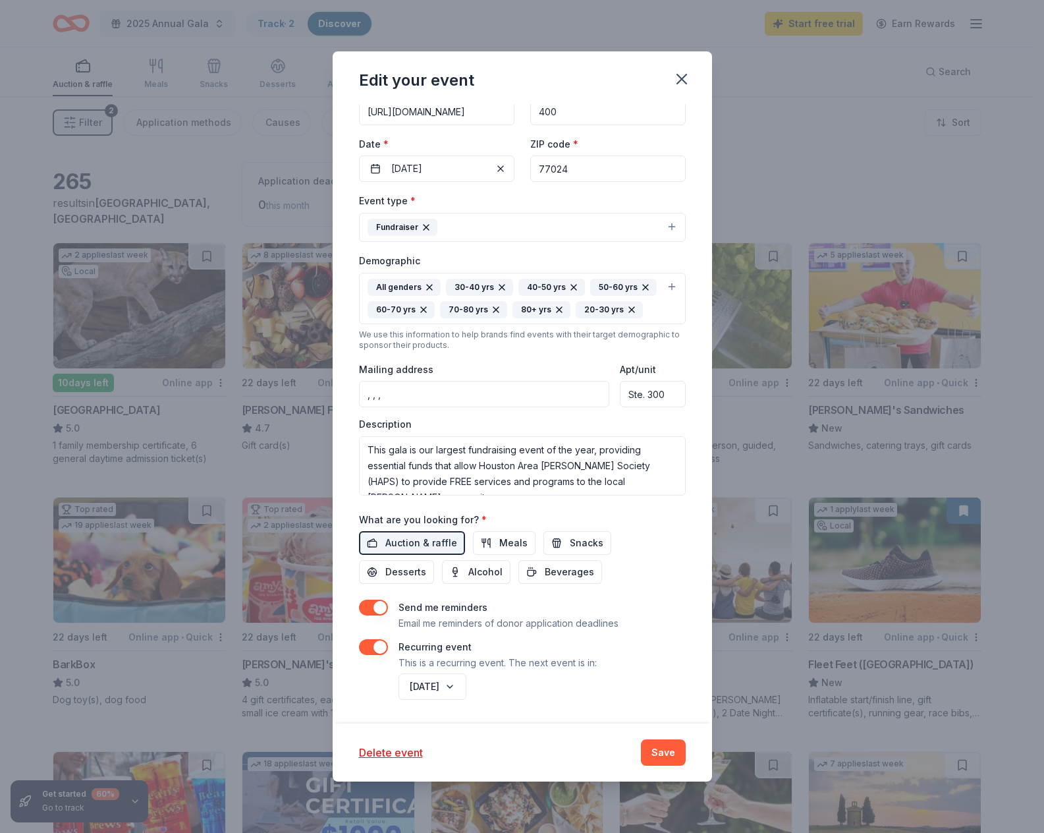
scroll to position [186, 0]
drag, startPoint x: 513, startPoint y: 390, endPoint x: 346, endPoint y: 389, distance: 166.7
click at [346, 389] on div "Update donors you've applied to Let donors know of any updates you've made sinc…" at bounding box center [523, 414] width 380 height 620
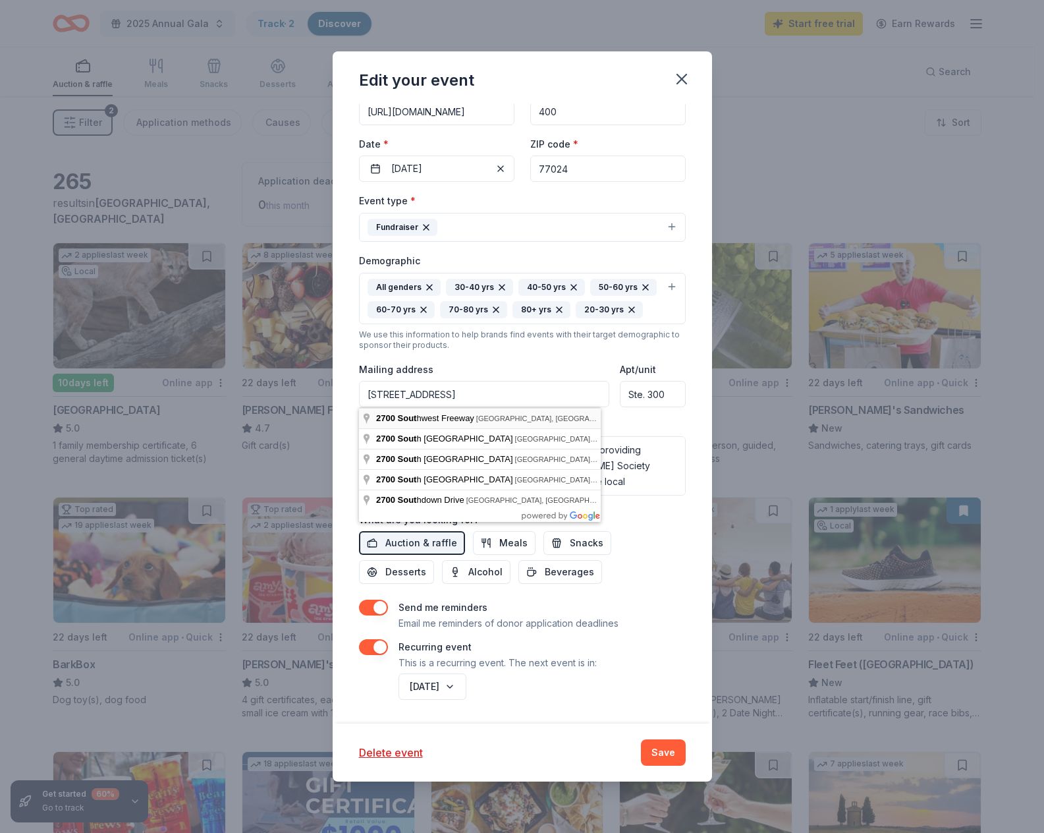
type input "2700 Southwest Freeway, Houston, TX, 77098"
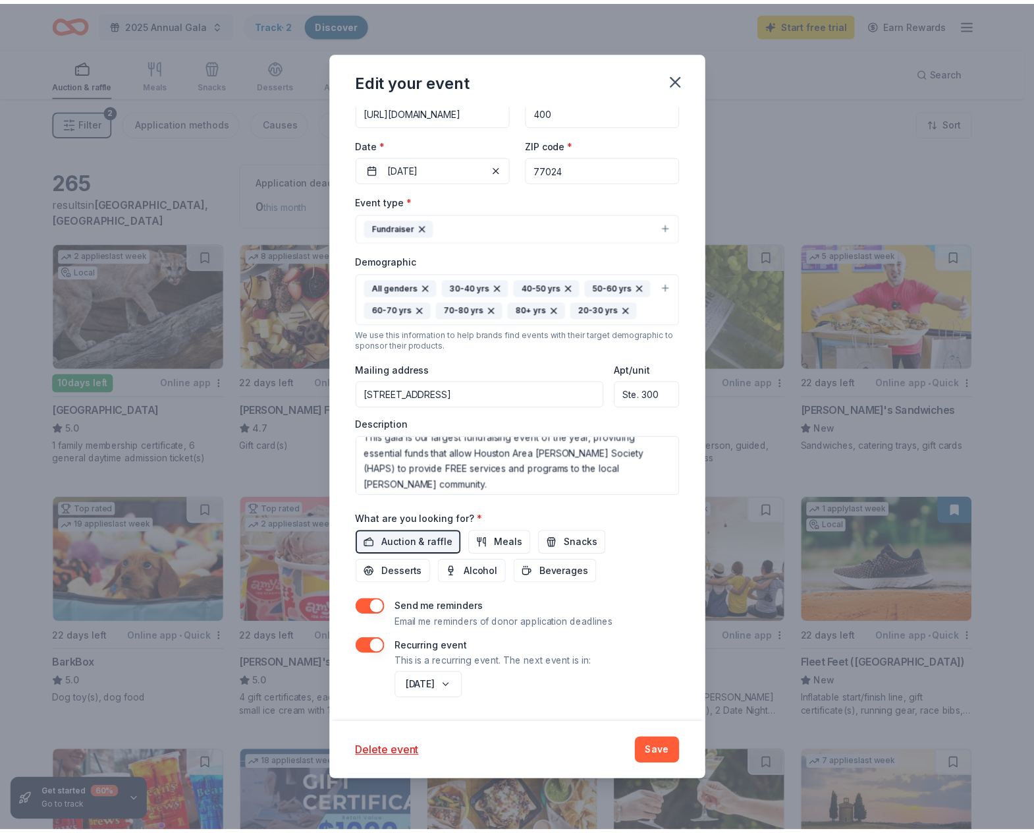
scroll to position [16, 0]
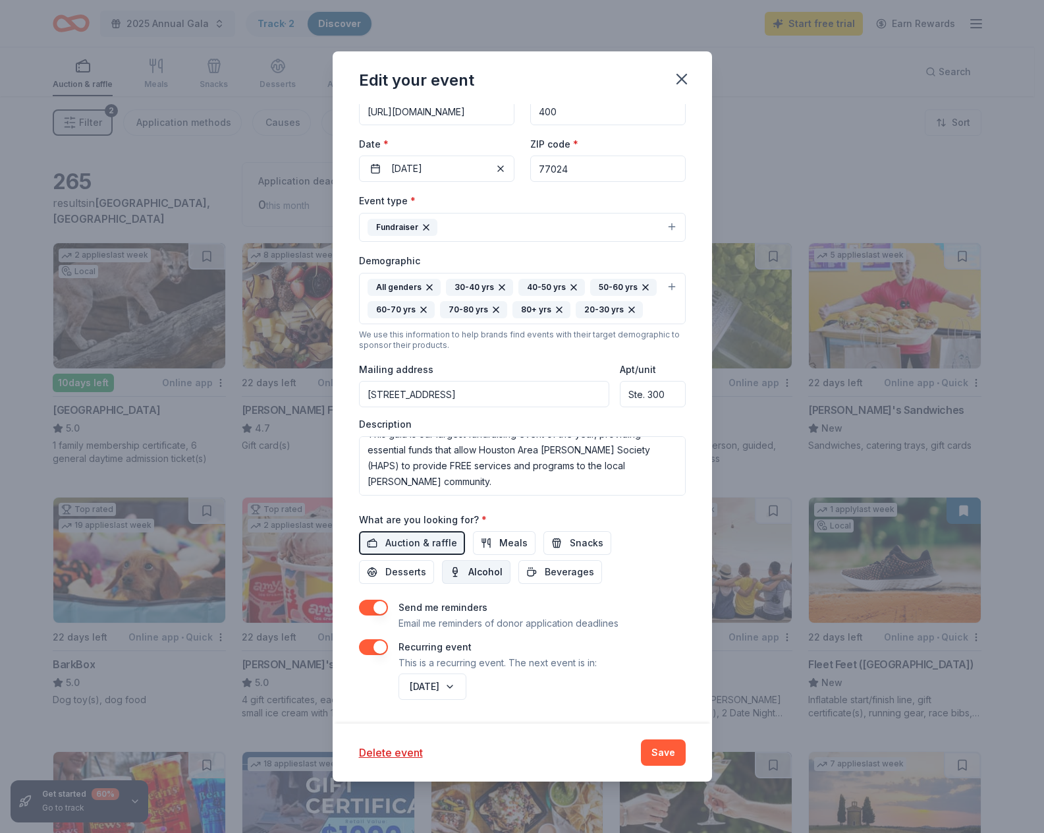
click at [476, 567] on span "Alcohol" at bounding box center [485, 572] width 34 height 16
click at [661, 752] on button "Save" at bounding box center [663, 752] width 45 height 26
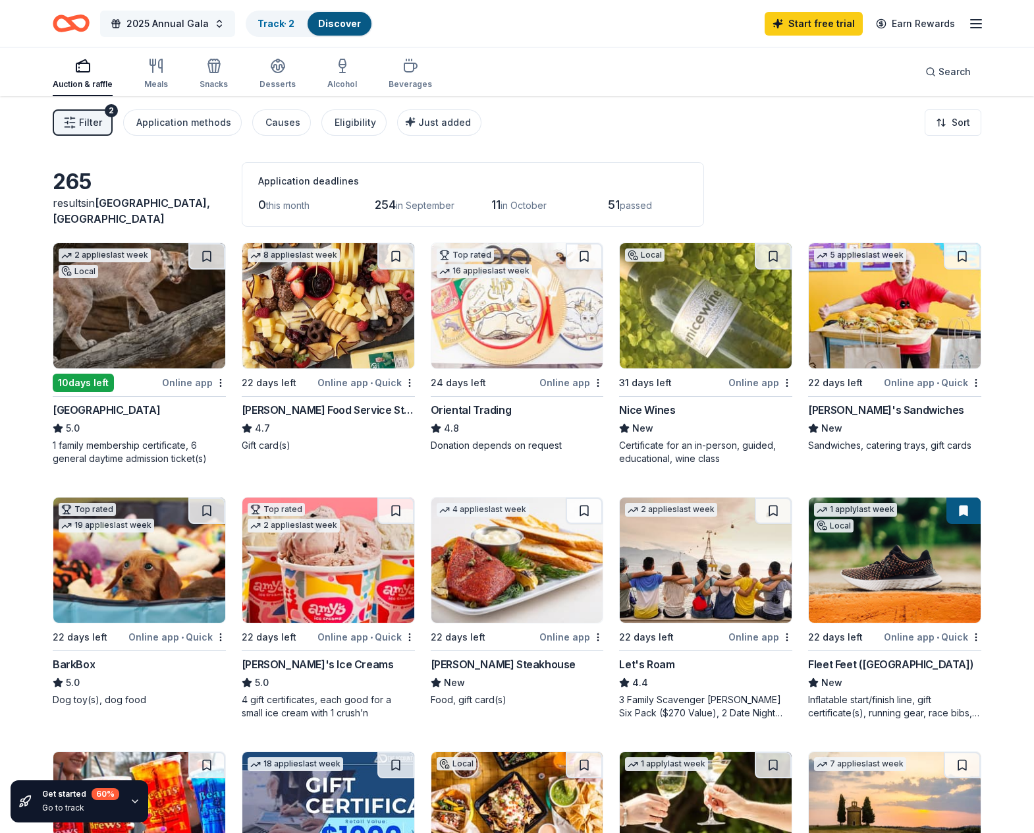
click at [179, 22] on span "2025 Annual Gala" at bounding box center [168, 24] width 82 height 16
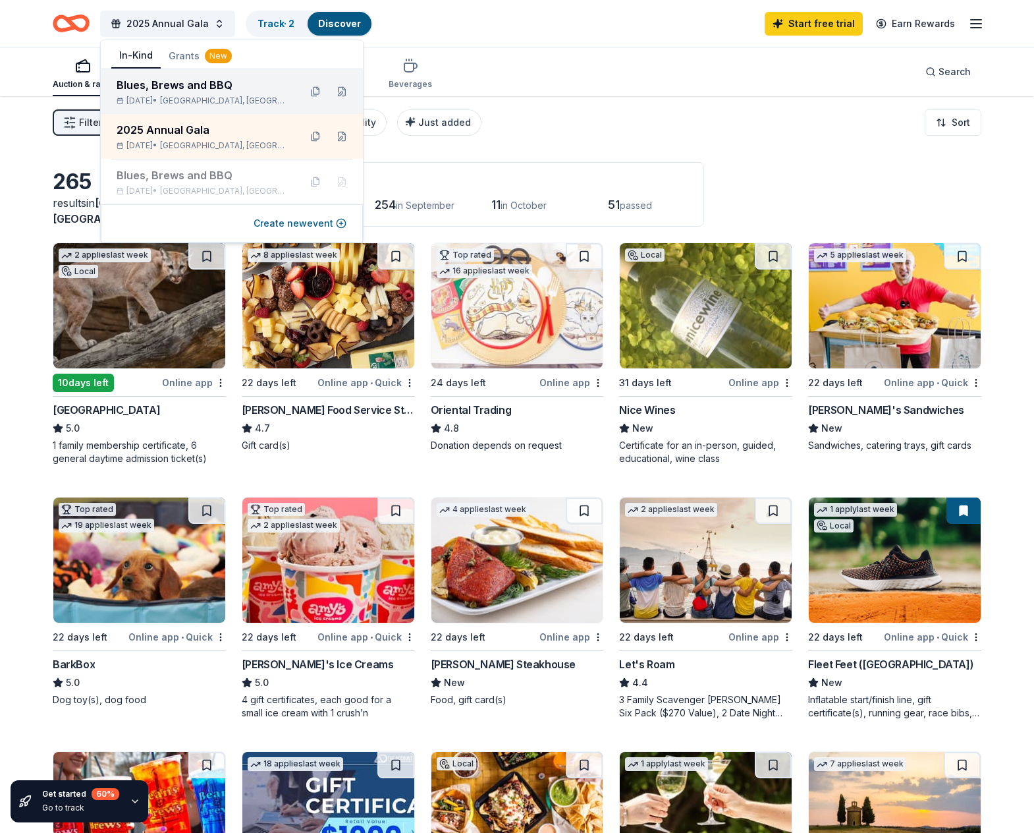
click at [176, 90] on div "Blues, Brews and BBQ" at bounding box center [203, 85] width 173 height 16
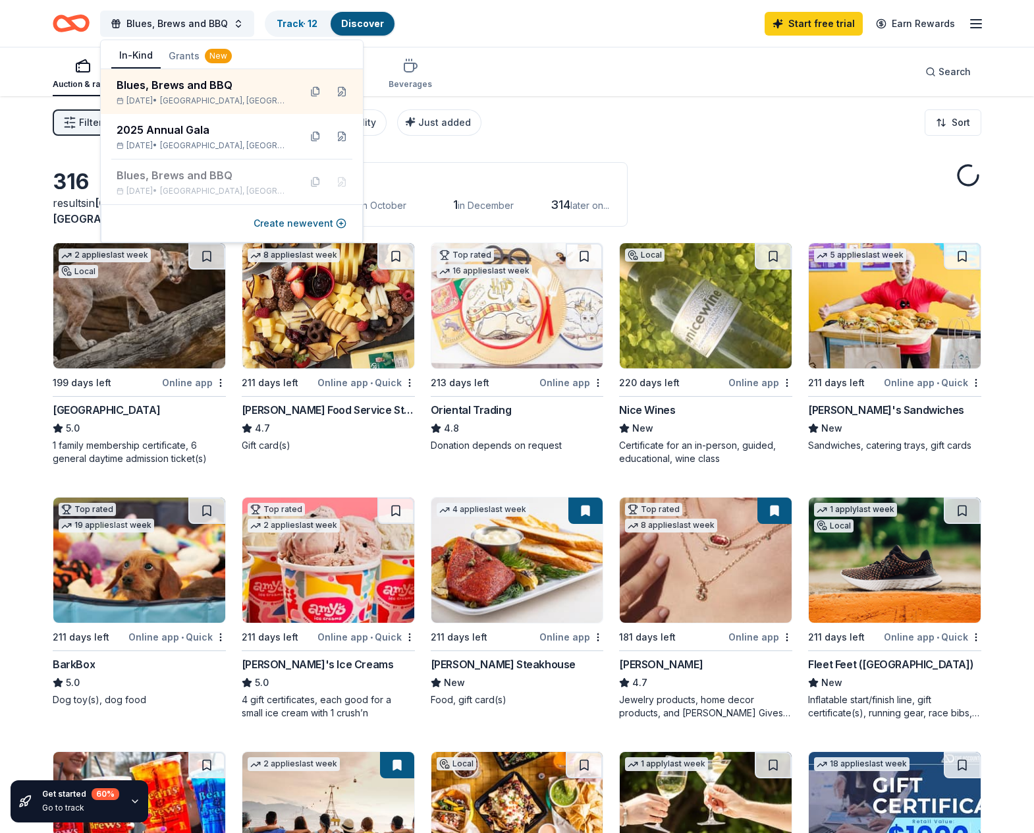
click at [899, 569] on img at bounding box center [895, 559] width 172 height 125
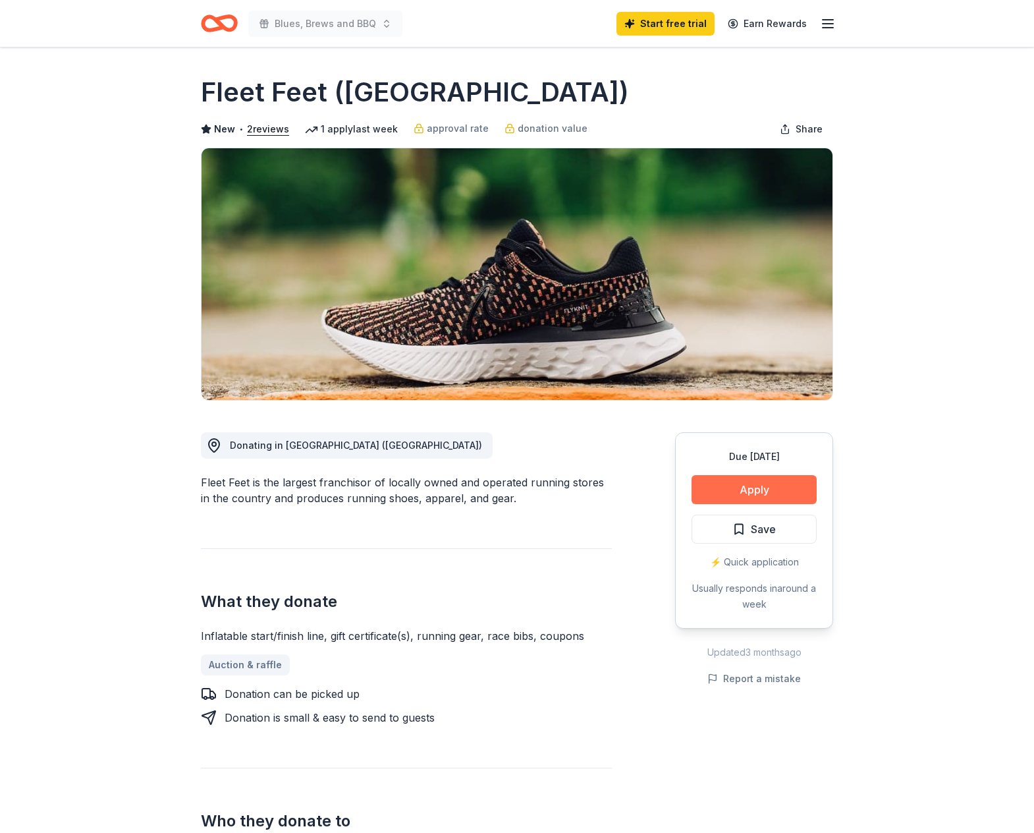
click at [730, 489] on button "Apply" at bounding box center [754, 489] width 125 height 29
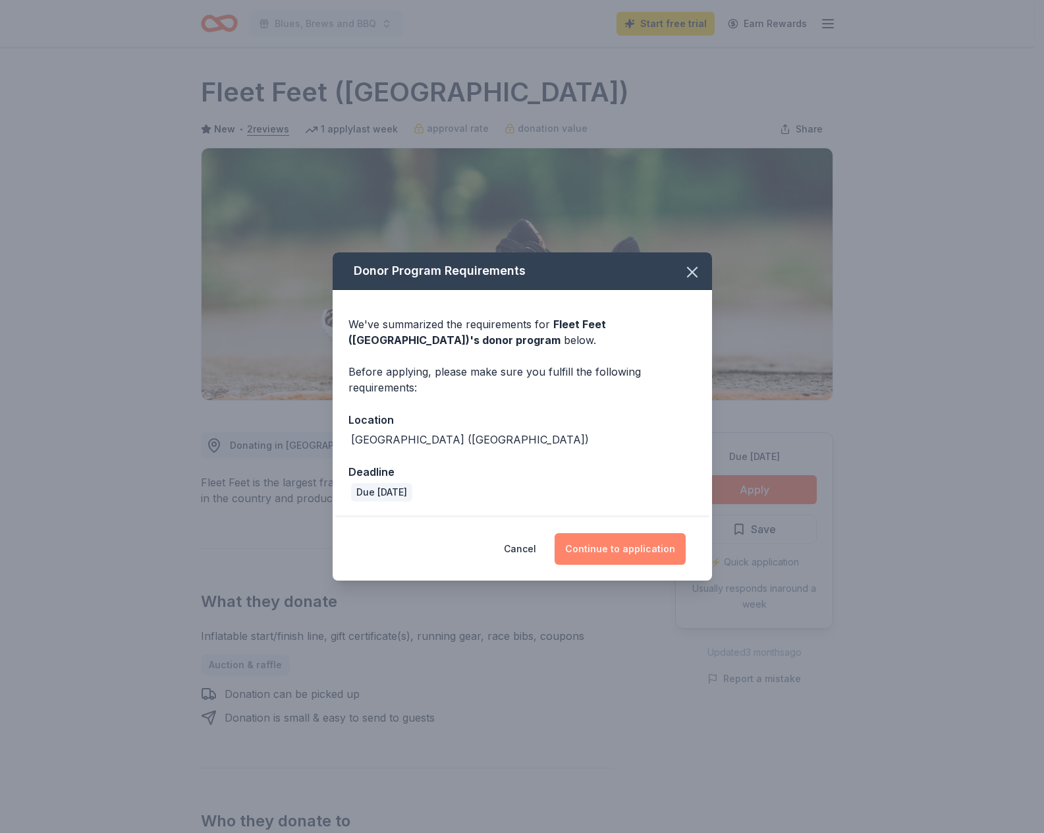
click at [609, 555] on button "Continue to application" at bounding box center [620, 549] width 131 height 32
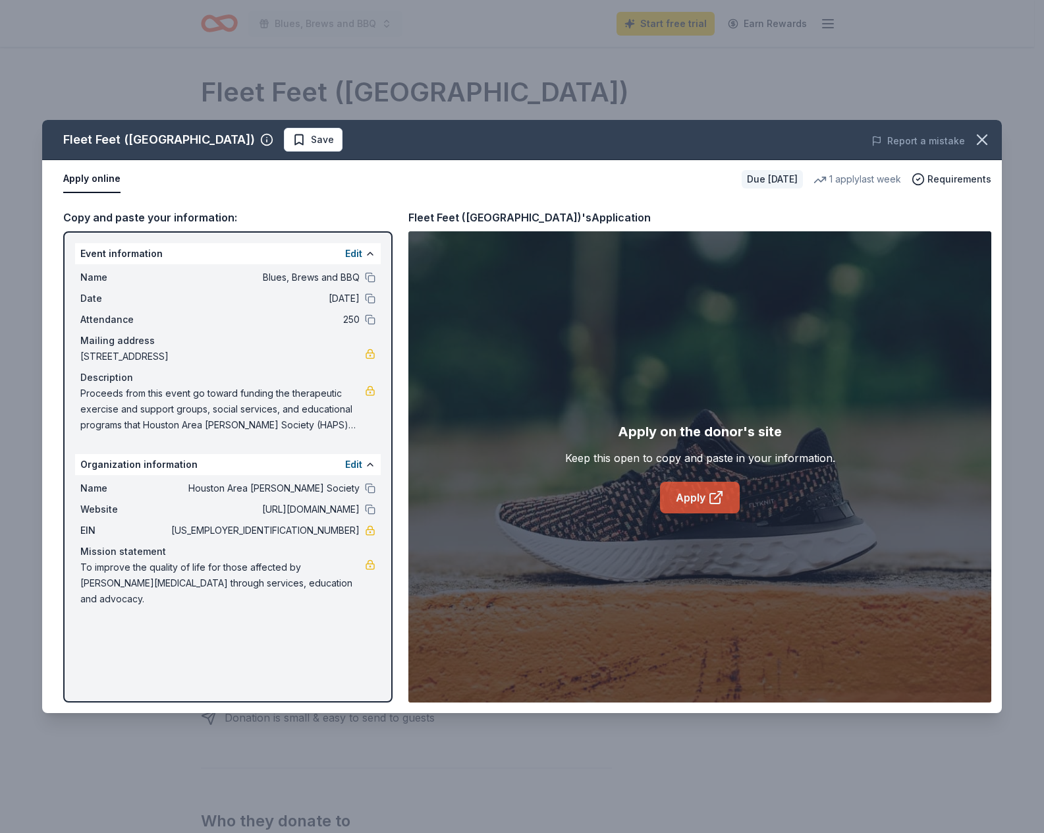
click at [696, 494] on link "Apply" at bounding box center [700, 498] width 80 height 32
click at [986, 146] on icon "button" at bounding box center [982, 139] width 18 height 18
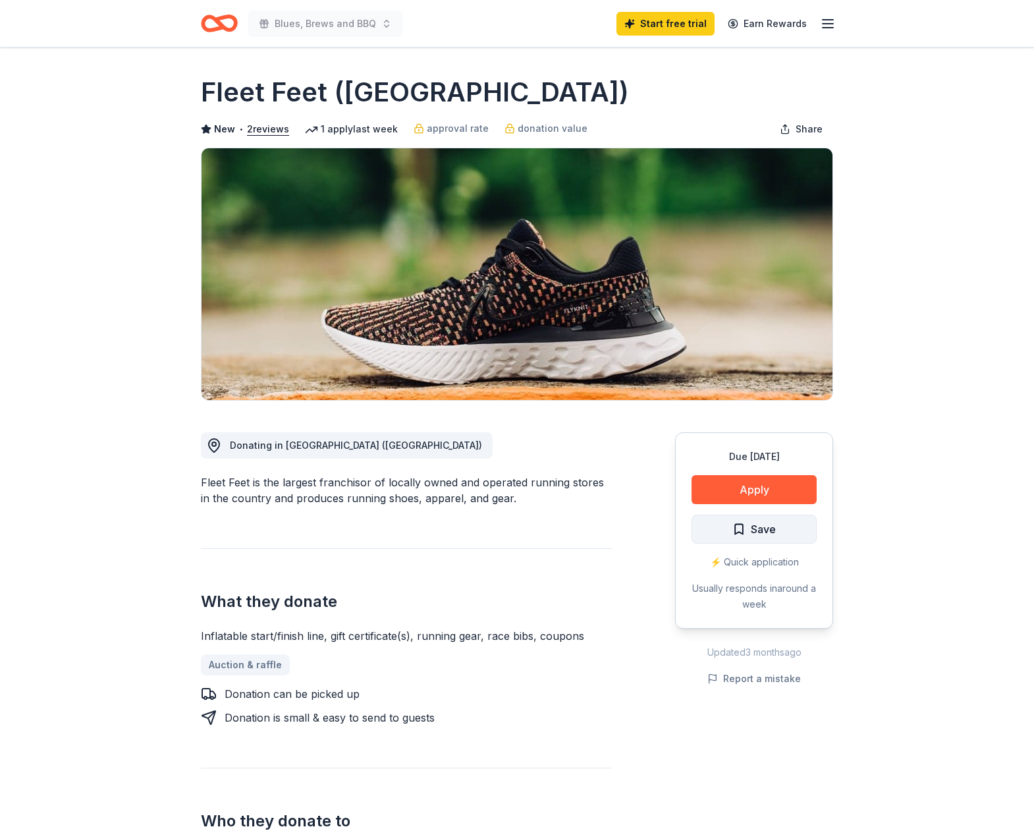
click at [751, 527] on span "Save" at bounding box center [763, 529] width 25 height 17
click at [830, 20] on line "button" at bounding box center [828, 20] width 11 height 0
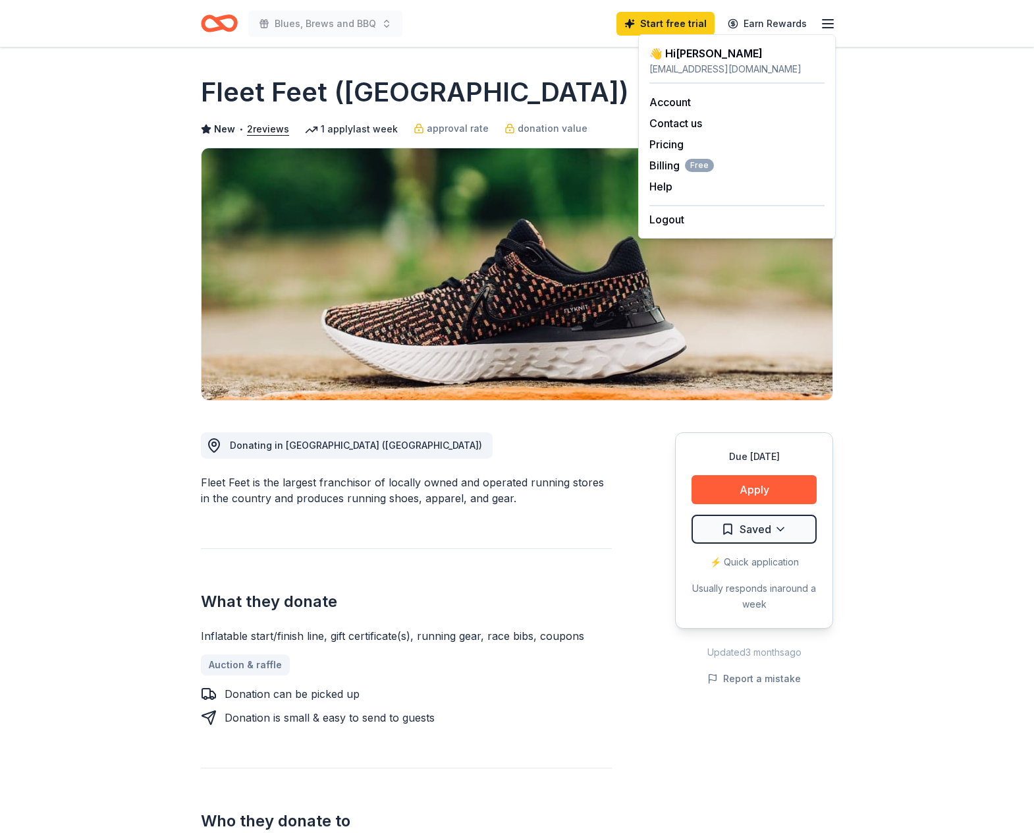
click at [830, 20] on line "button" at bounding box center [828, 20] width 11 height 0
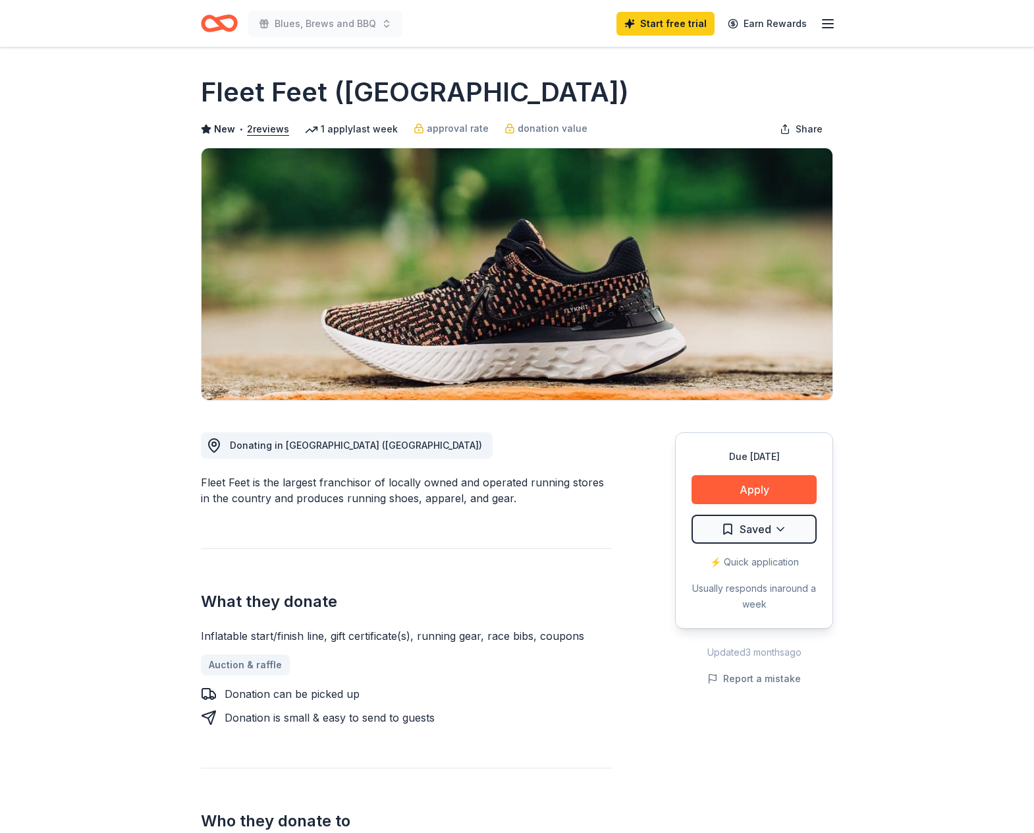
click at [233, 22] on icon "Home" at bounding box center [219, 23] width 37 height 31
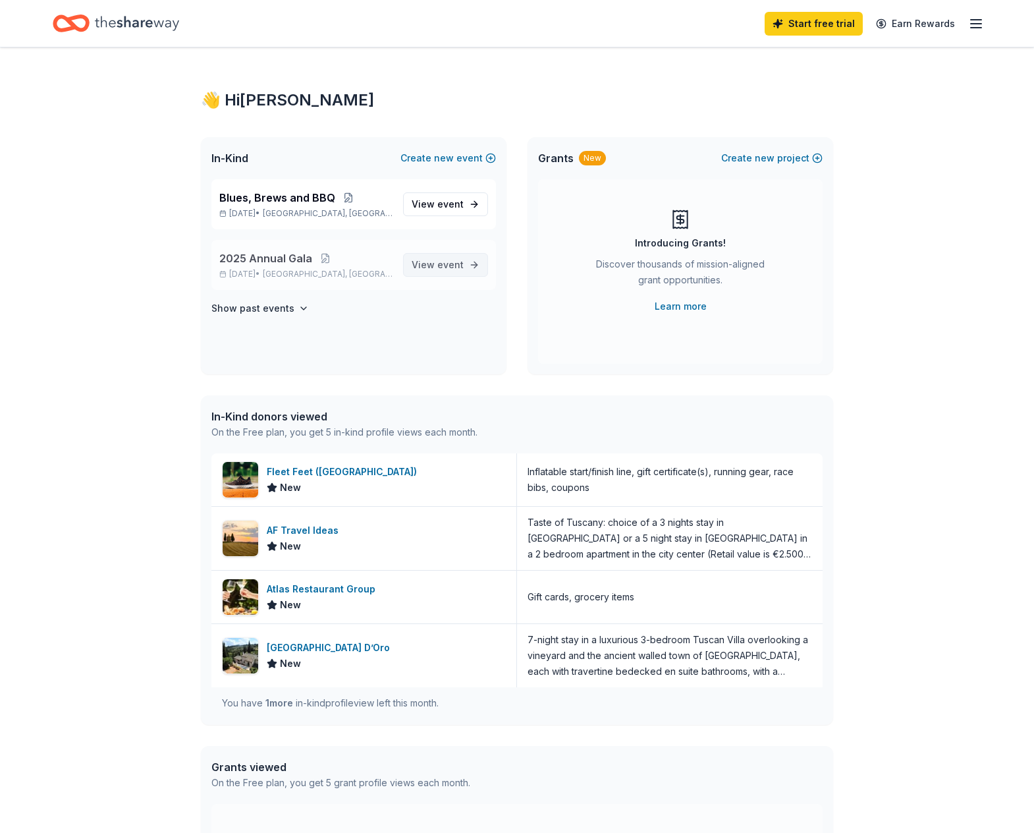
click at [455, 264] on span "event" at bounding box center [451, 264] width 26 height 11
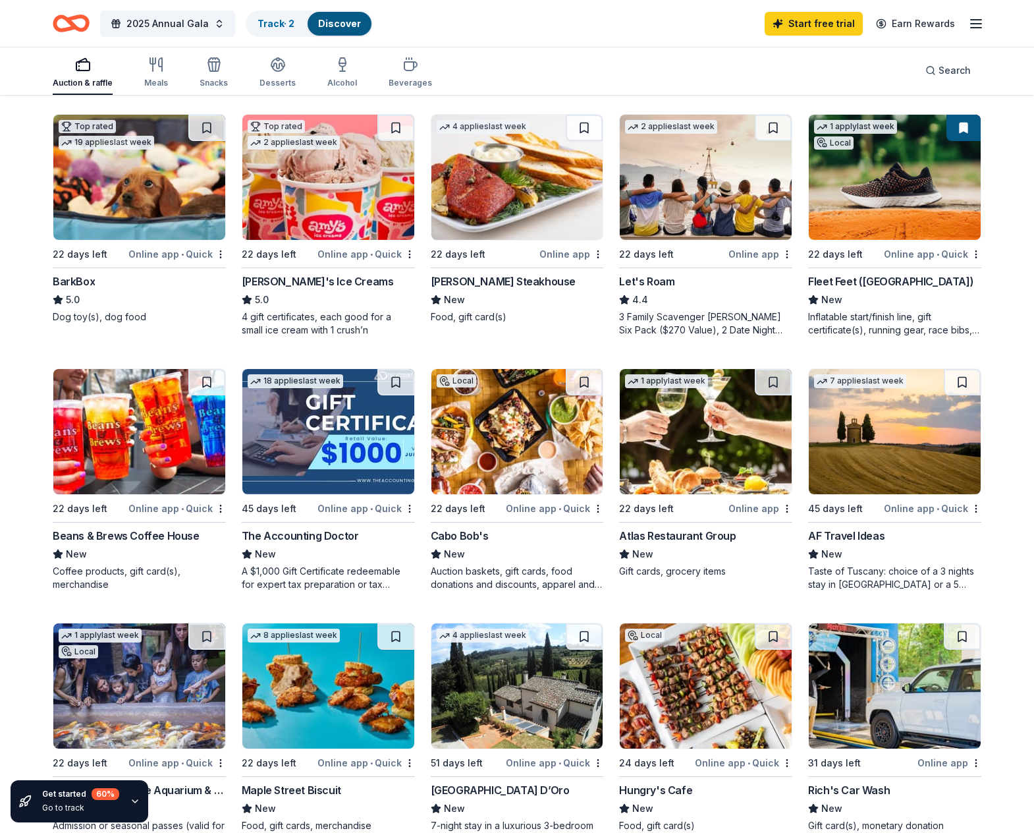
scroll to position [362, 0]
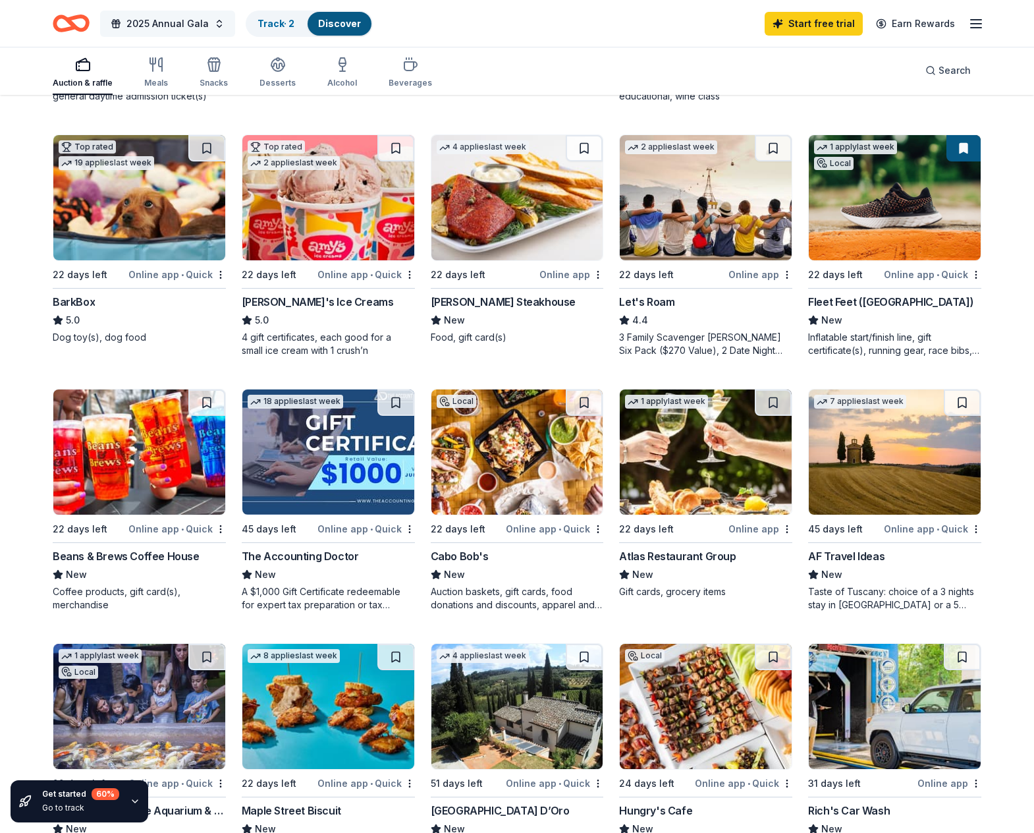
click at [215, 26] on button "2025 Annual Gala" at bounding box center [167, 24] width 135 height 26
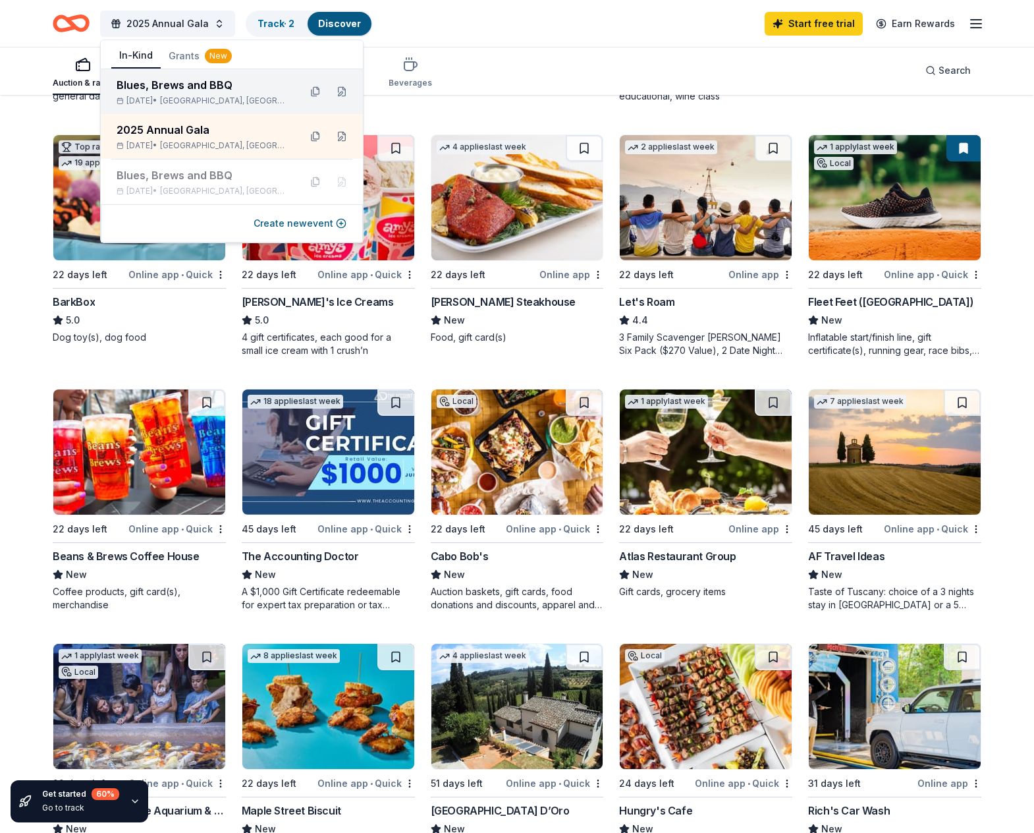
click at [199, 84] on div "Blues, Brews and BBQ" at bounding box center [203, 85] width 173 height 16
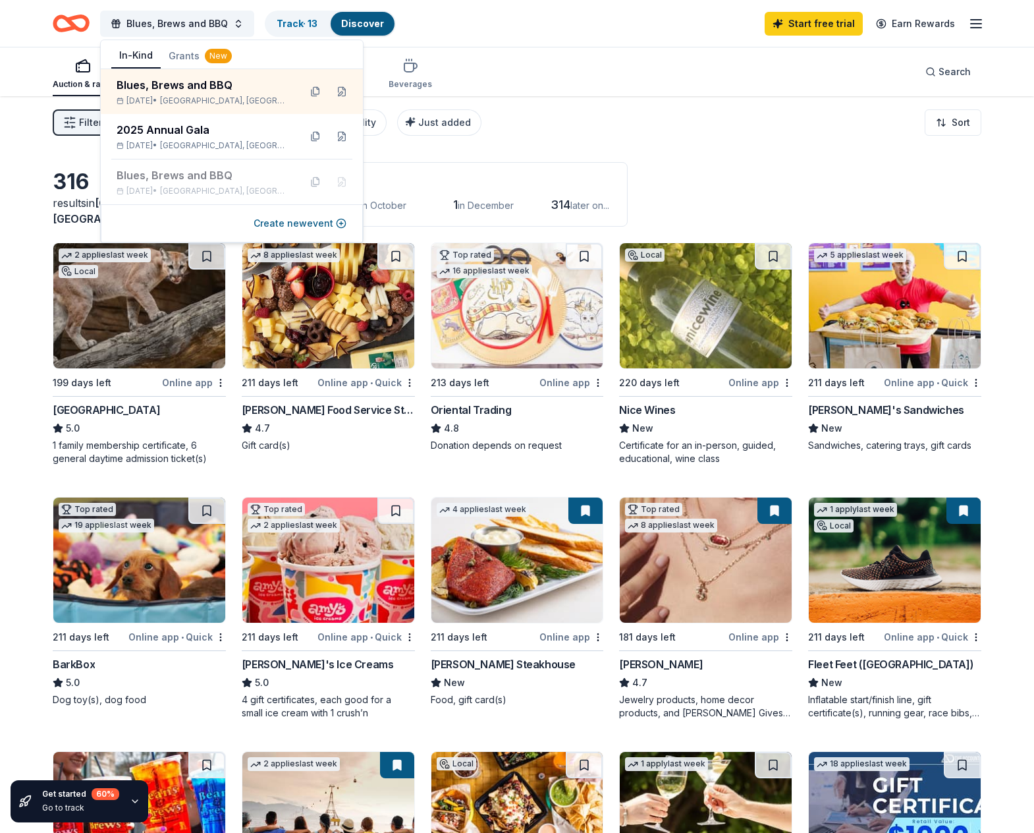
click at [524, 38] on div "Blues, Brews and BBQ Track · 13 Discover Start free trial Earn Rewards" at bounding box center [517, 23] width 929 height 31
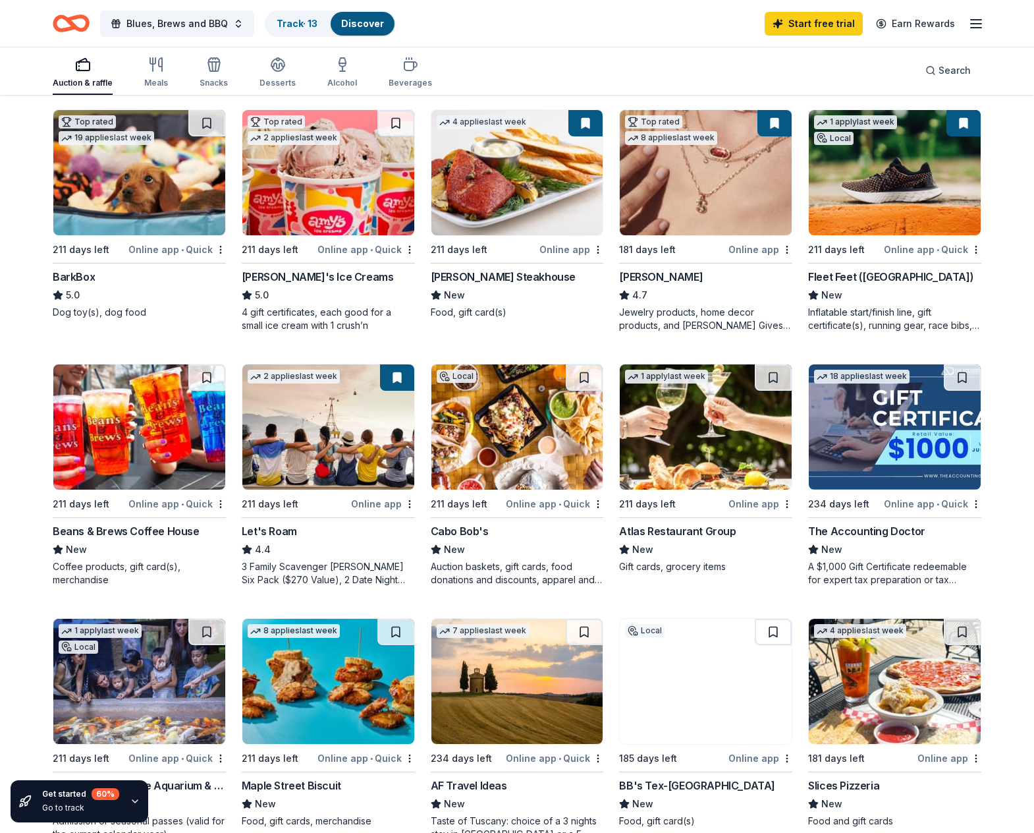
scroll to position [329, 0]
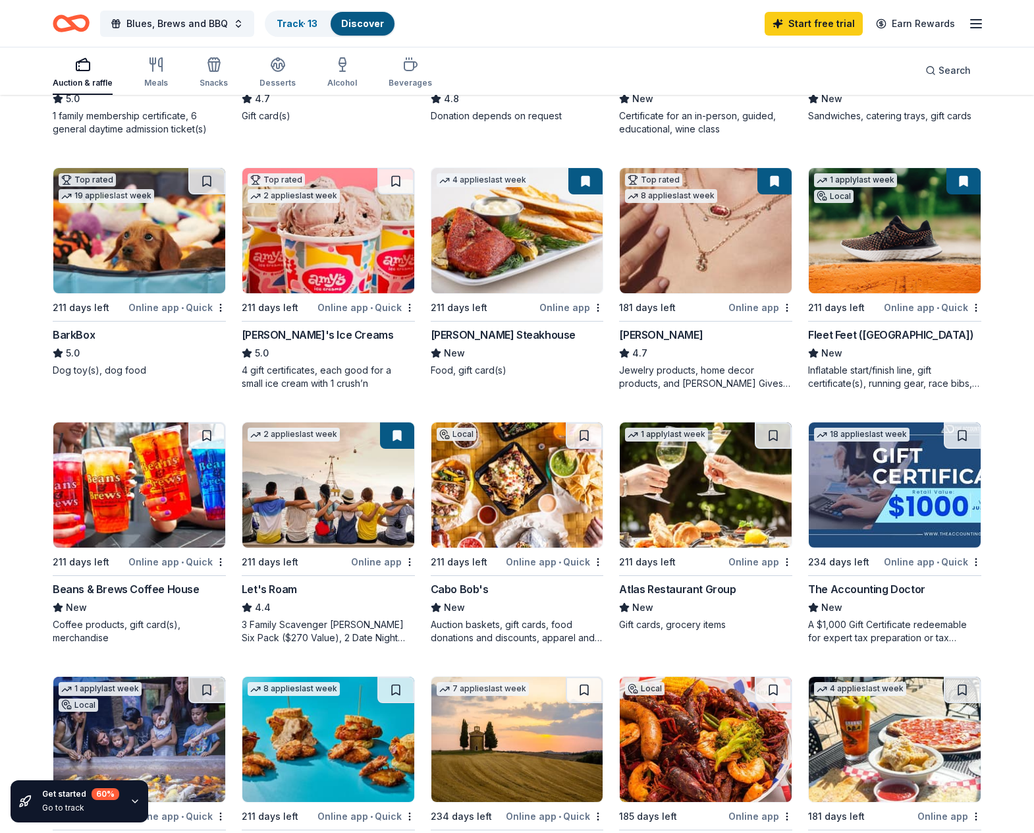
click at [702, 251] on img at bounding box center [706, 230] width 172 height 125
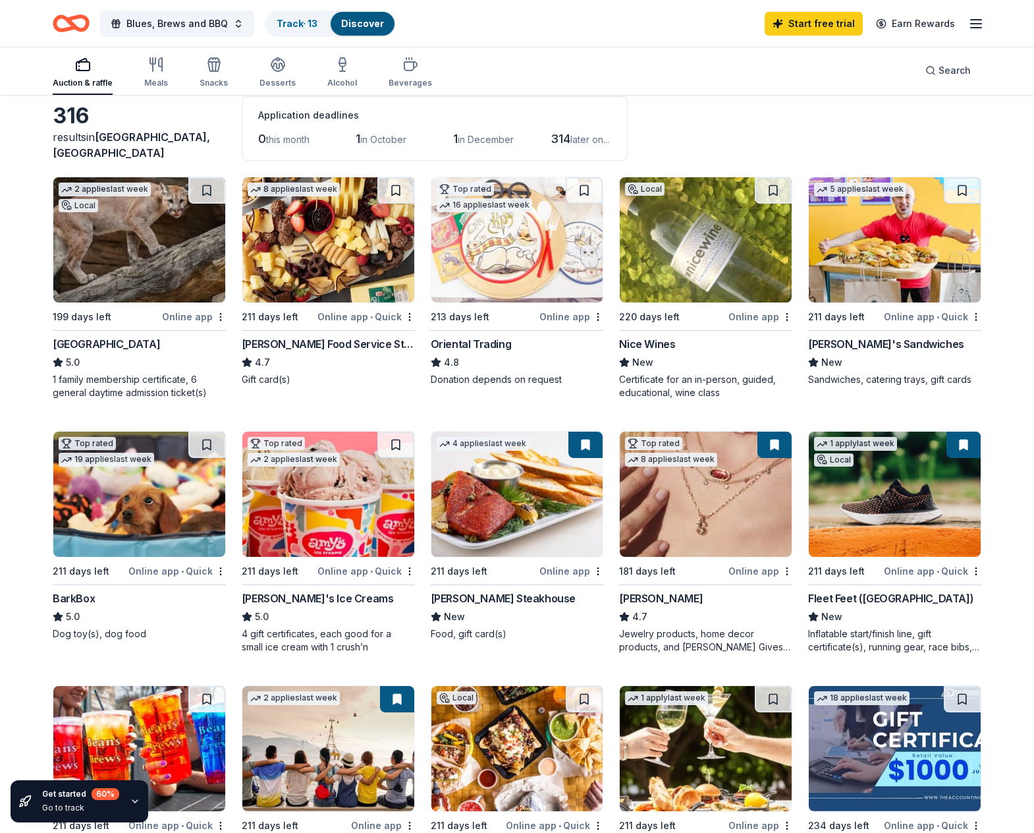
scroll to position [0, 0]
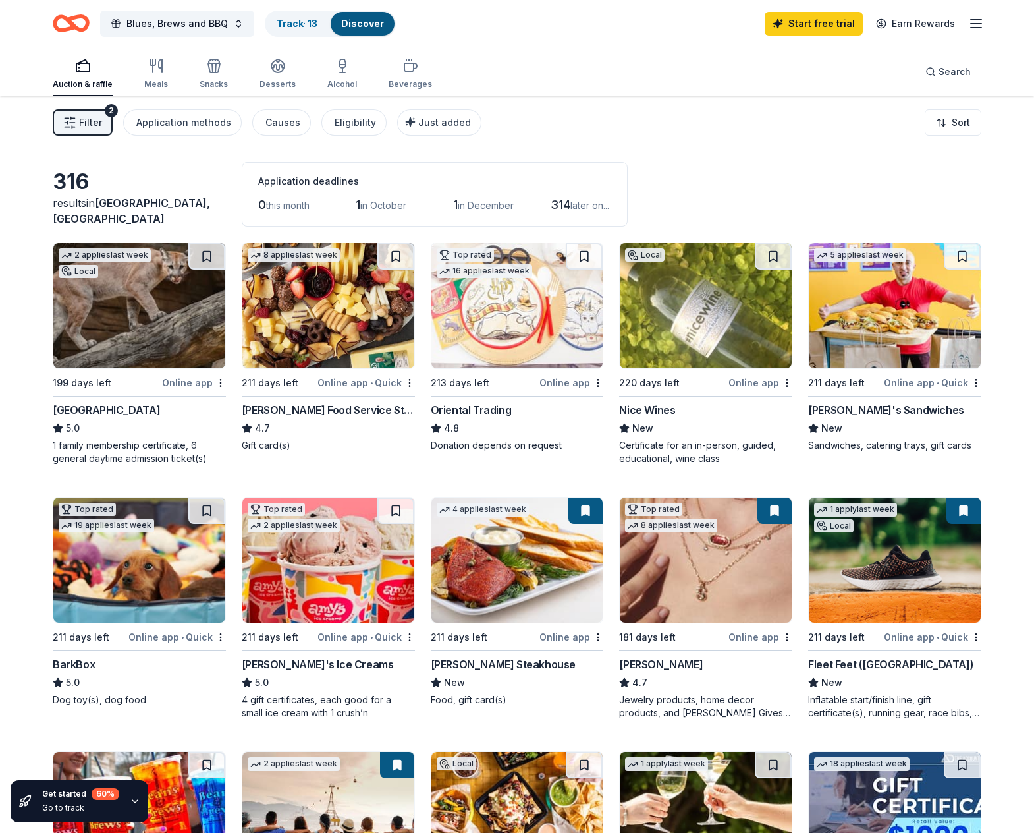
click at [347, 18] on link "Discover" at bounding box center [362, 23] width 43 height 11
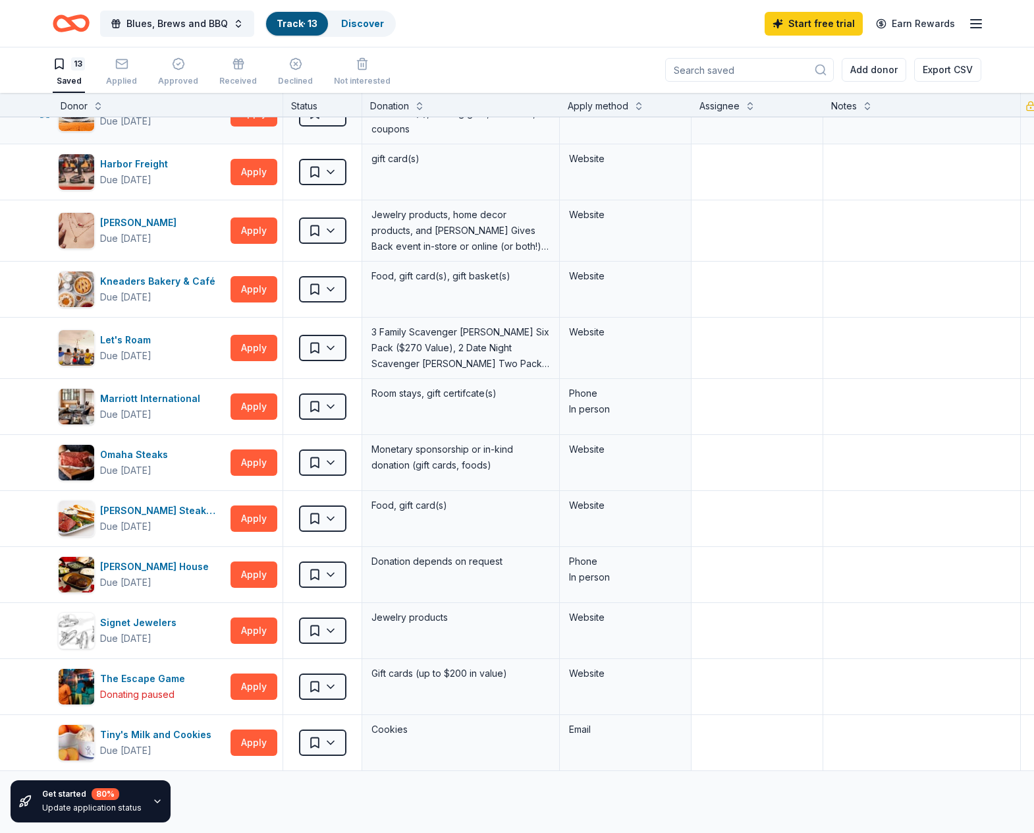
scroll to position [132, 0]
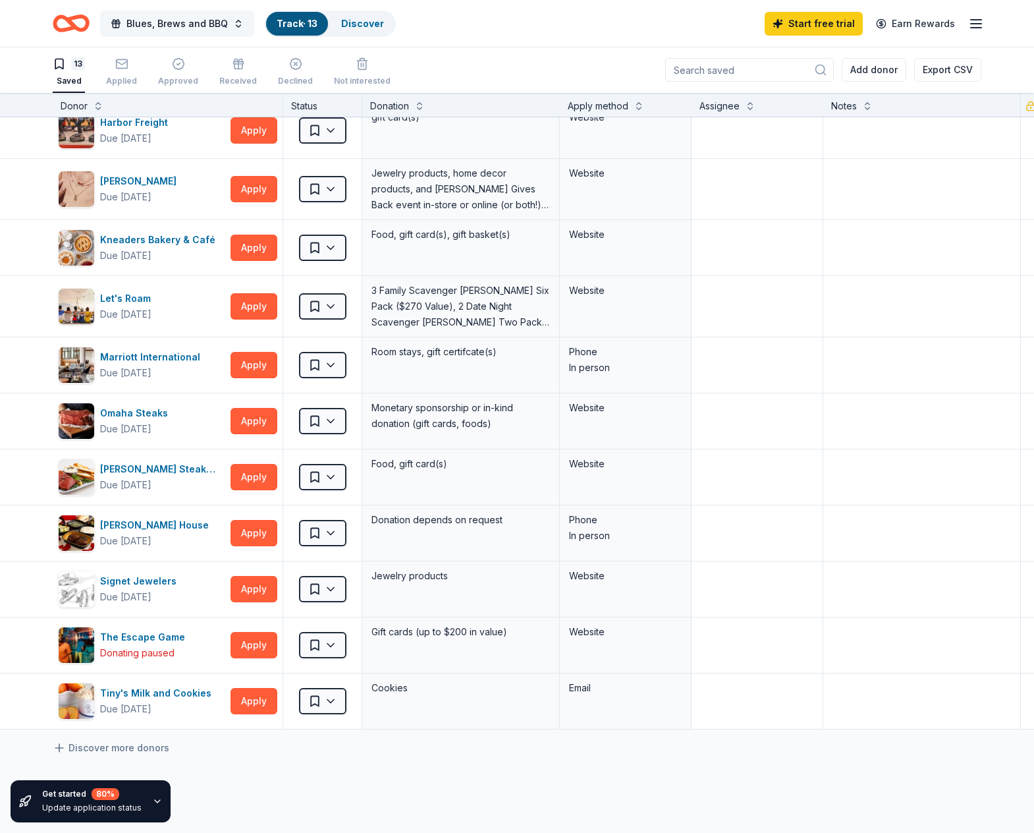
click at [235, 27] on button "Blues, Brews and BBQ" at bounding box center [177, 24] width 154 height 26
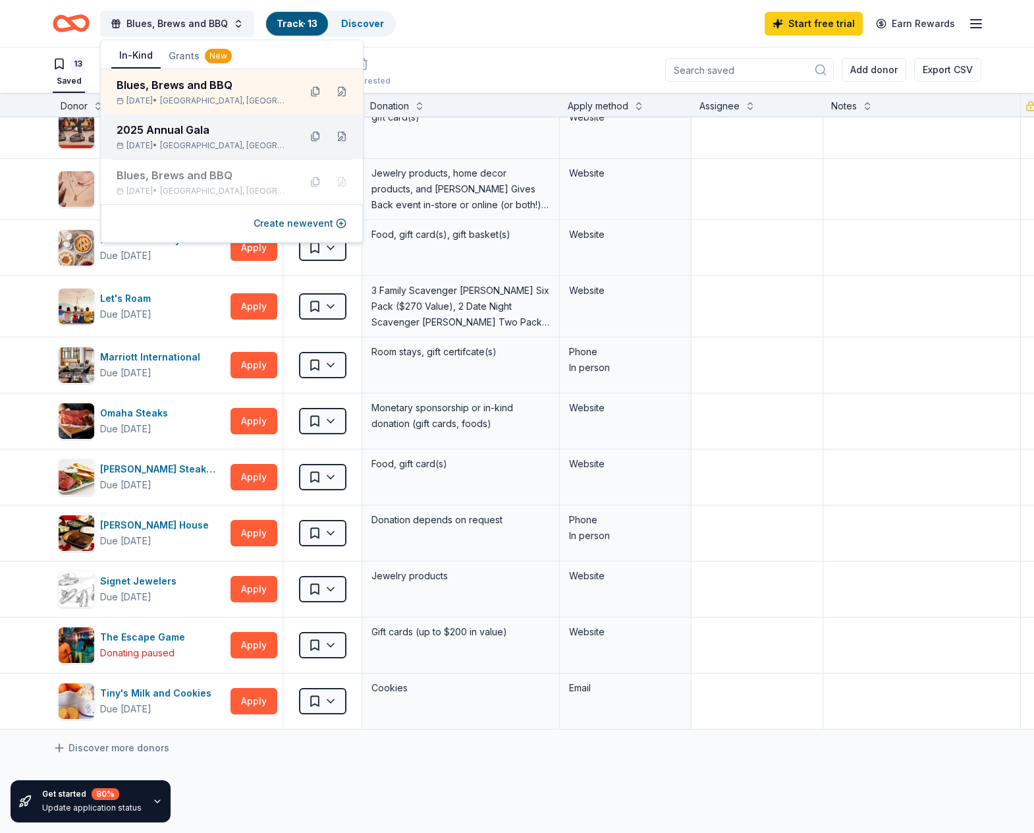
click at [216, 130] on div "2025 Annual Gala" at bounding box center [203, 130] width 173 height 16
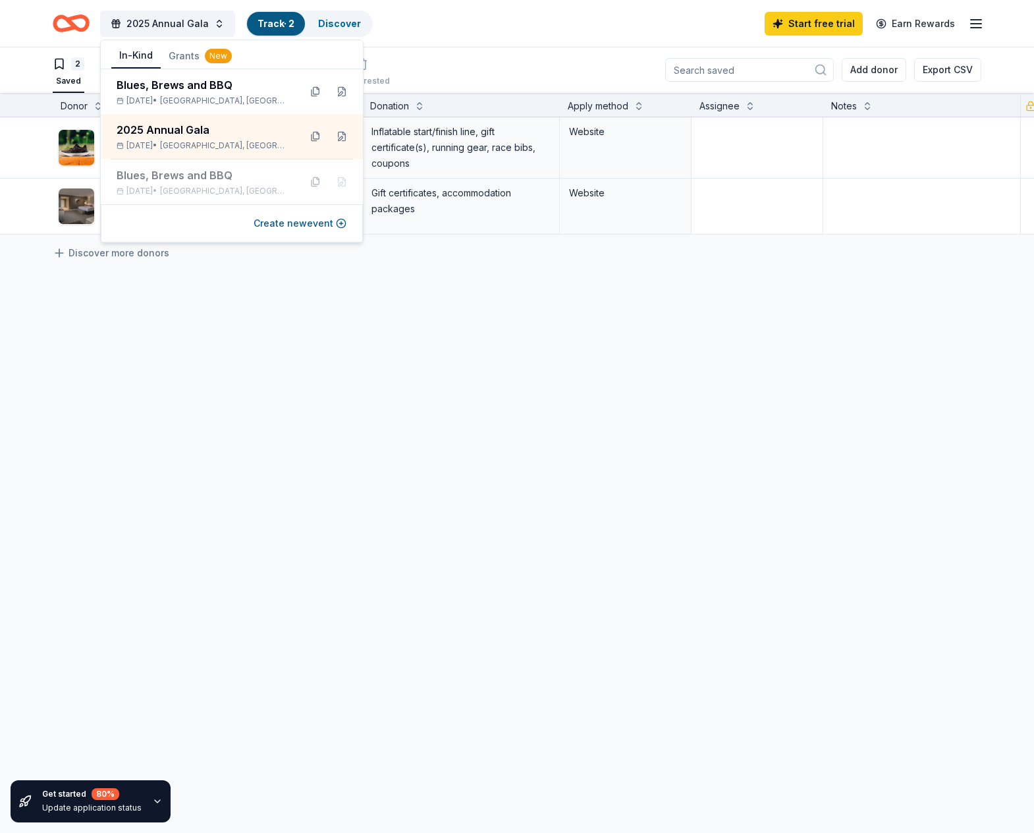
click at [429, 53] on div "2 Saved Applied Approved Received Declined Not interested Add donor Export CSV" at bounding box center [517, 70] width 929 height 46
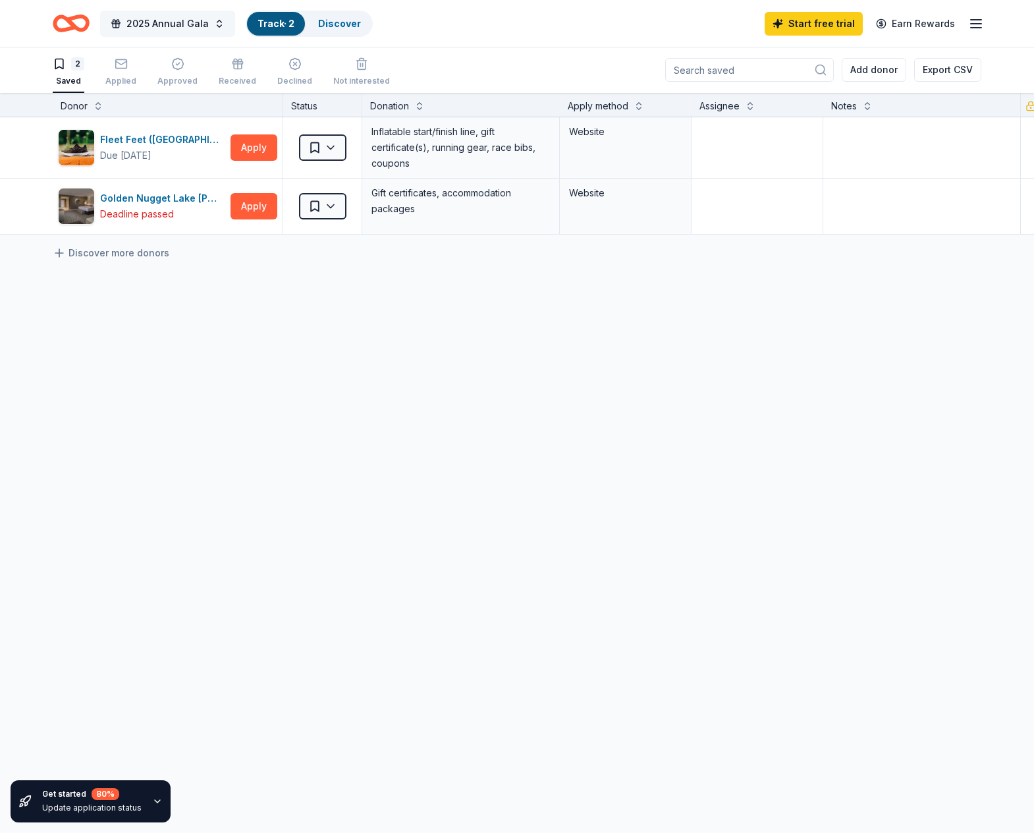
click at [201, 22] on span "2025 Annual Gala" at bounding box center [168, 24] width 82 height 16
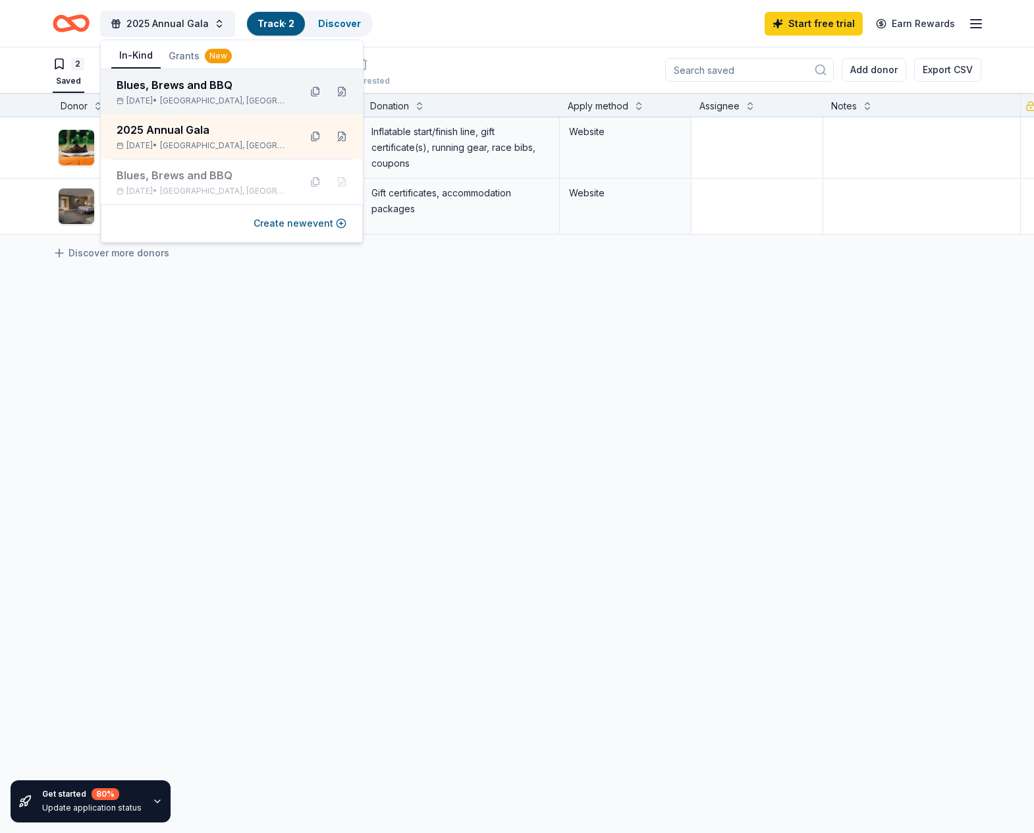
click at [200, 98] on span "Houston, TX" at bounding box center [224, 101] width 129 height 11
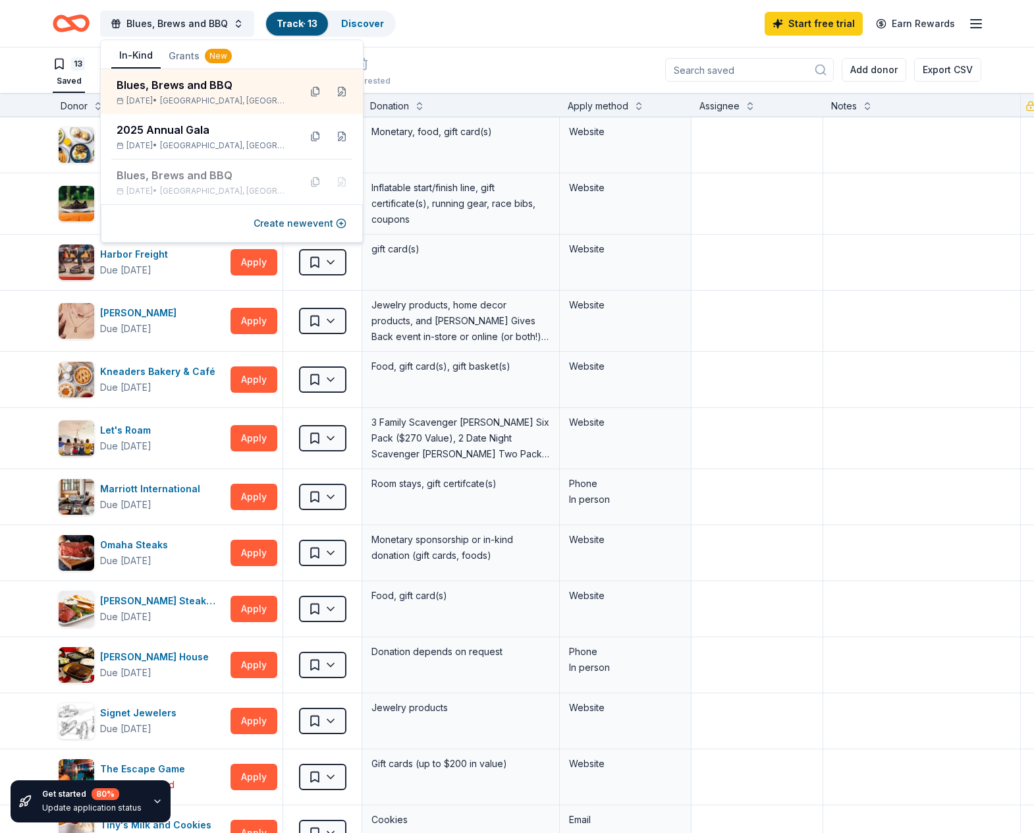
click at [409, 63] on div "13 Saved Applied Approved Received Declined Not interested Add donor Export CSV" at bounding box center [517, 70] width 929 height 46
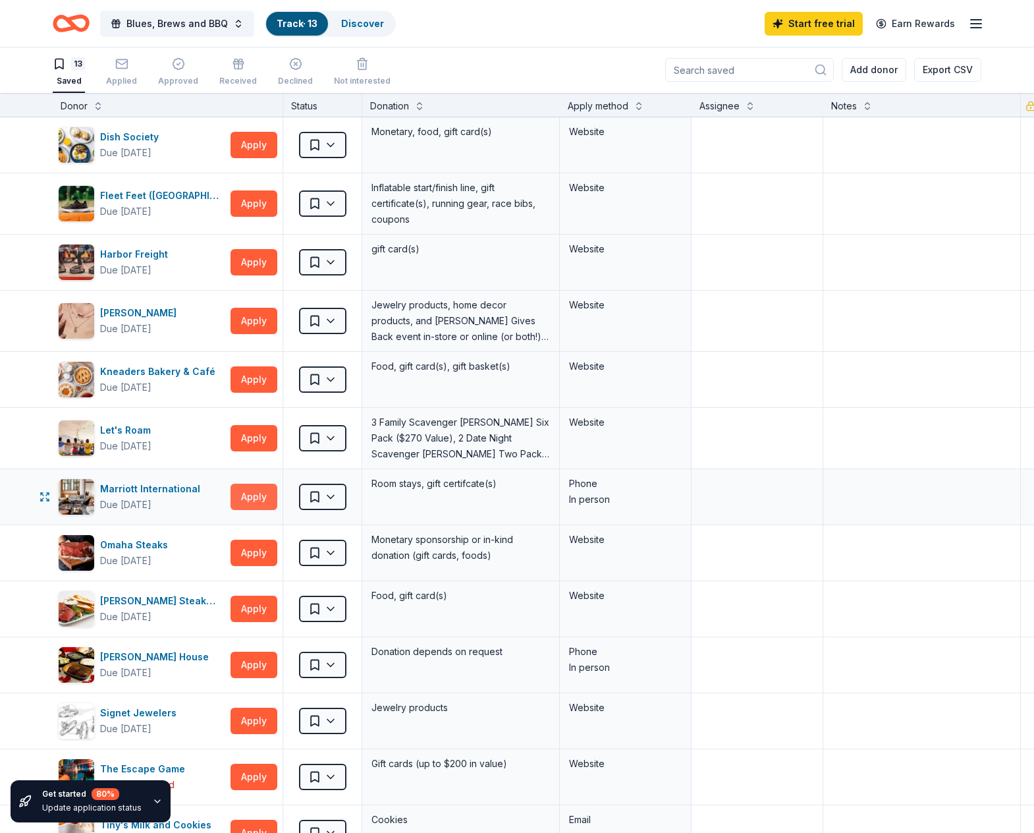
click at [250, 498] on button "Apply" at bounding box center [254, 497] width 47 height 26
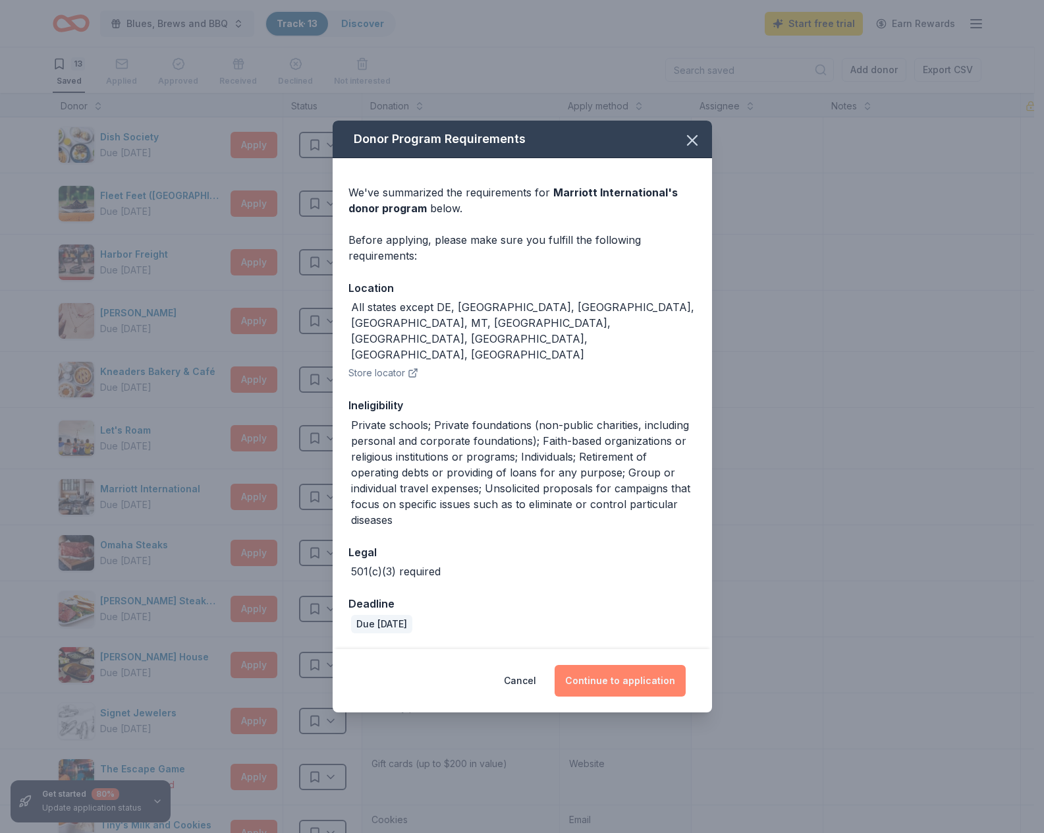
click at [641, 665] on button "Continue to application" at bounding box center [620, 681] width 131 height 32
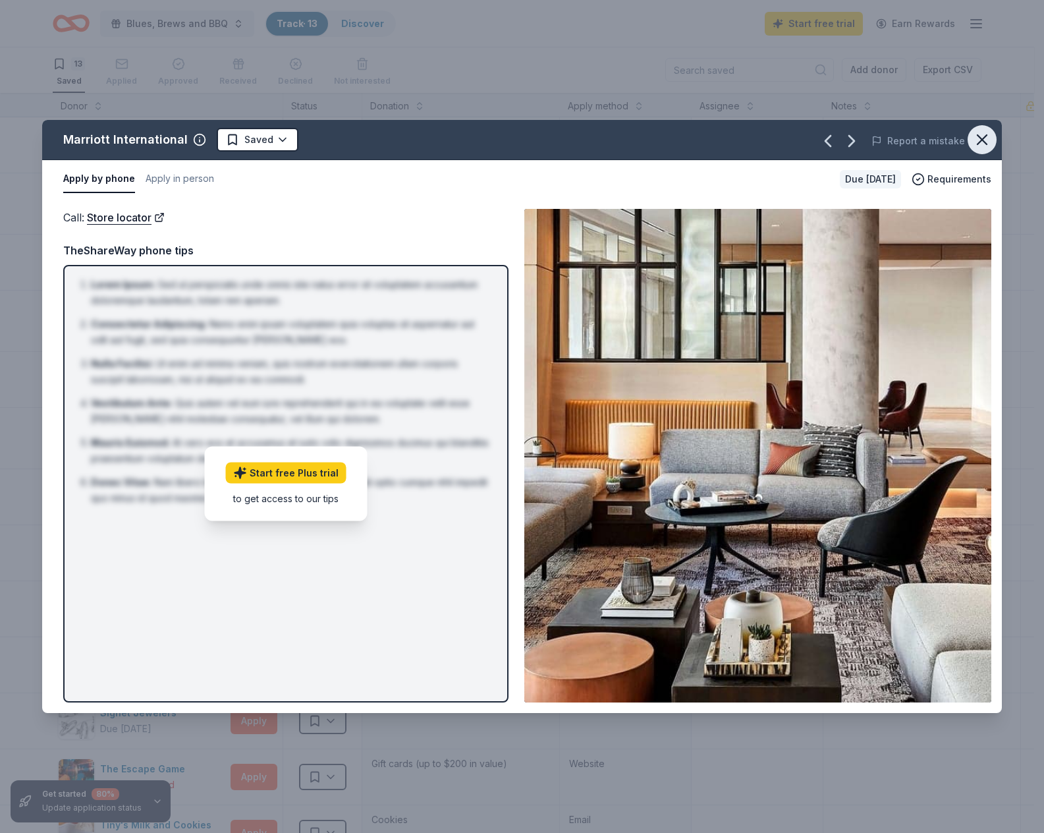
click at [983, 137] on icon "button" at bounding box center [982, 139] width 18 height 18
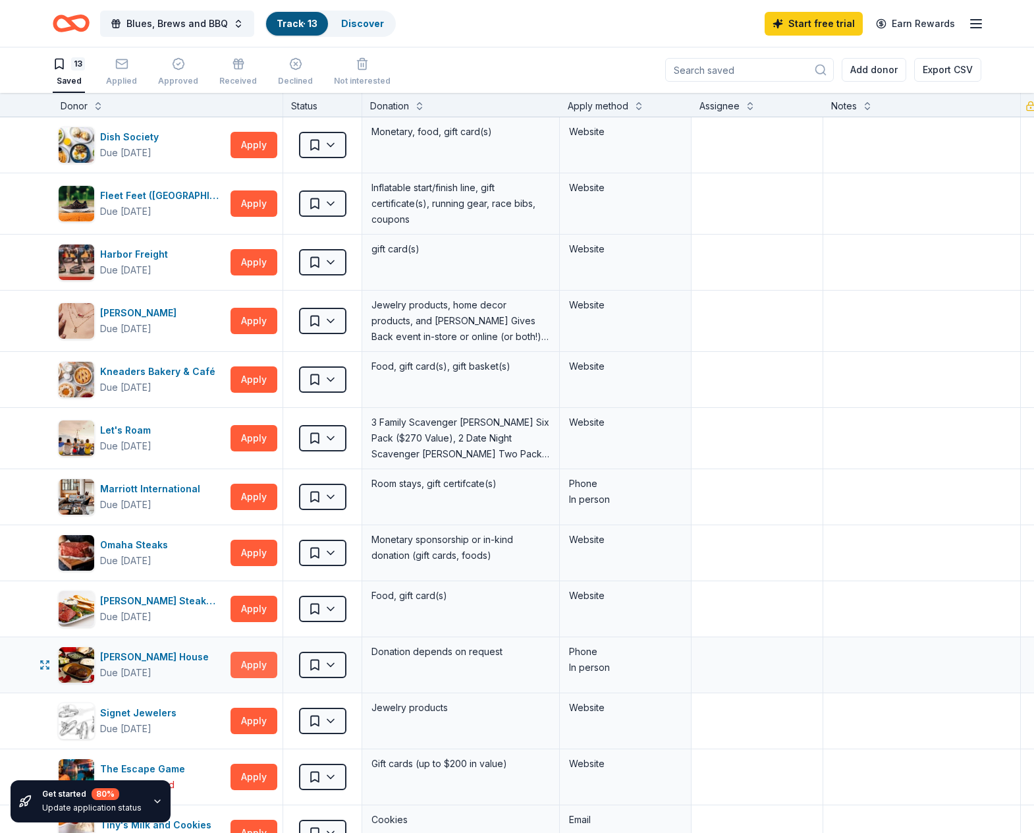
click at [250, 668] on button "Apply" at bounding box center [254, 665] width 47 height 26
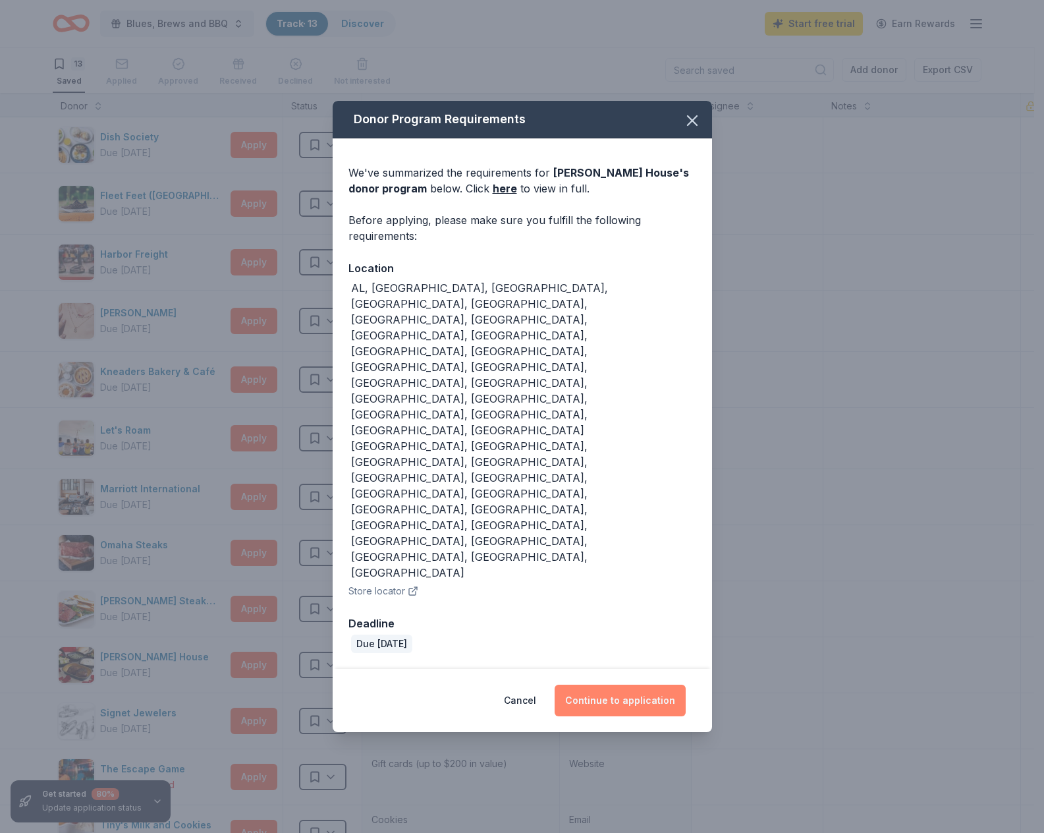
click at [630, 685] on button "Continue to application" at bounding box center [620, 701] width 131 height 32
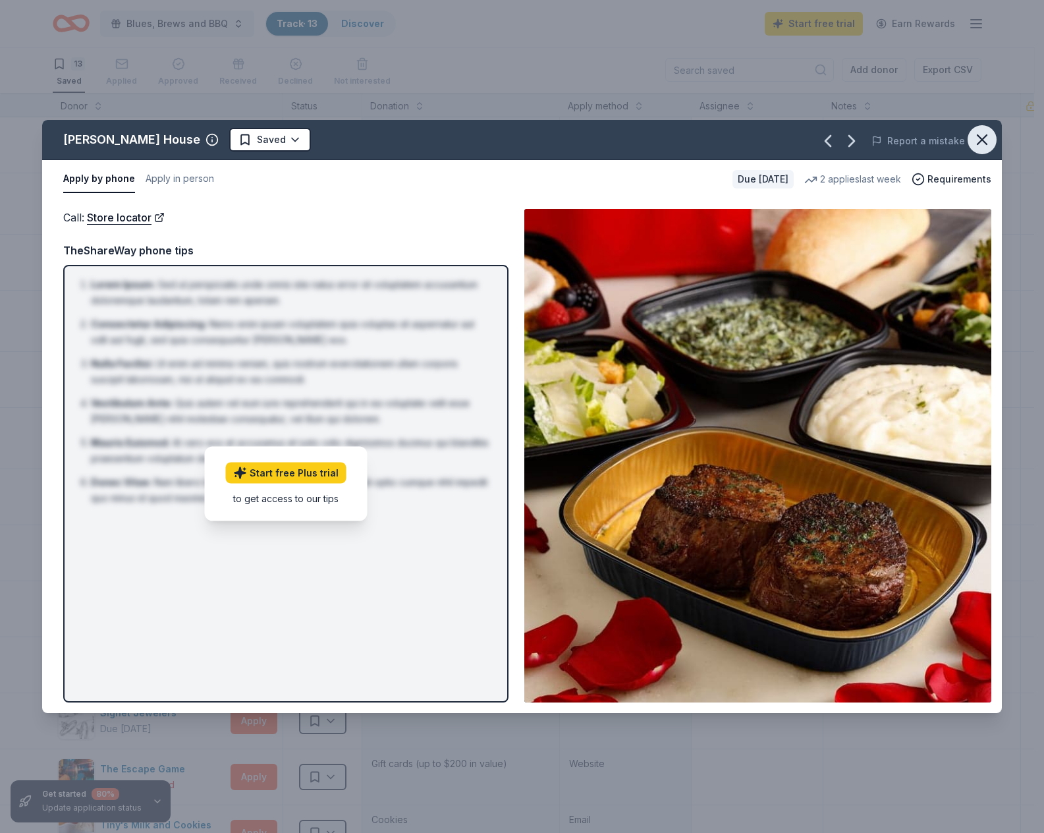
click at [990, 144] on icon "button" at bounding box center [982, 139] width 18 height 18
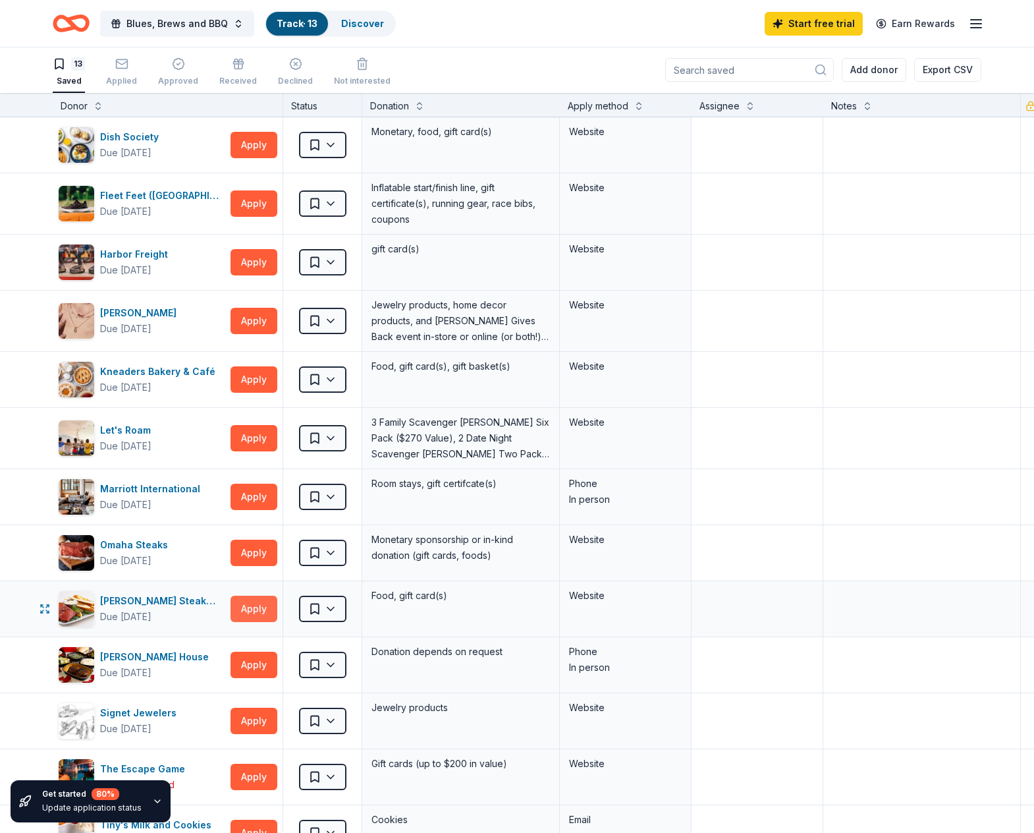
click at [252, 612] on button "Apply" at bounding box center [254, 609] width 47 height 26
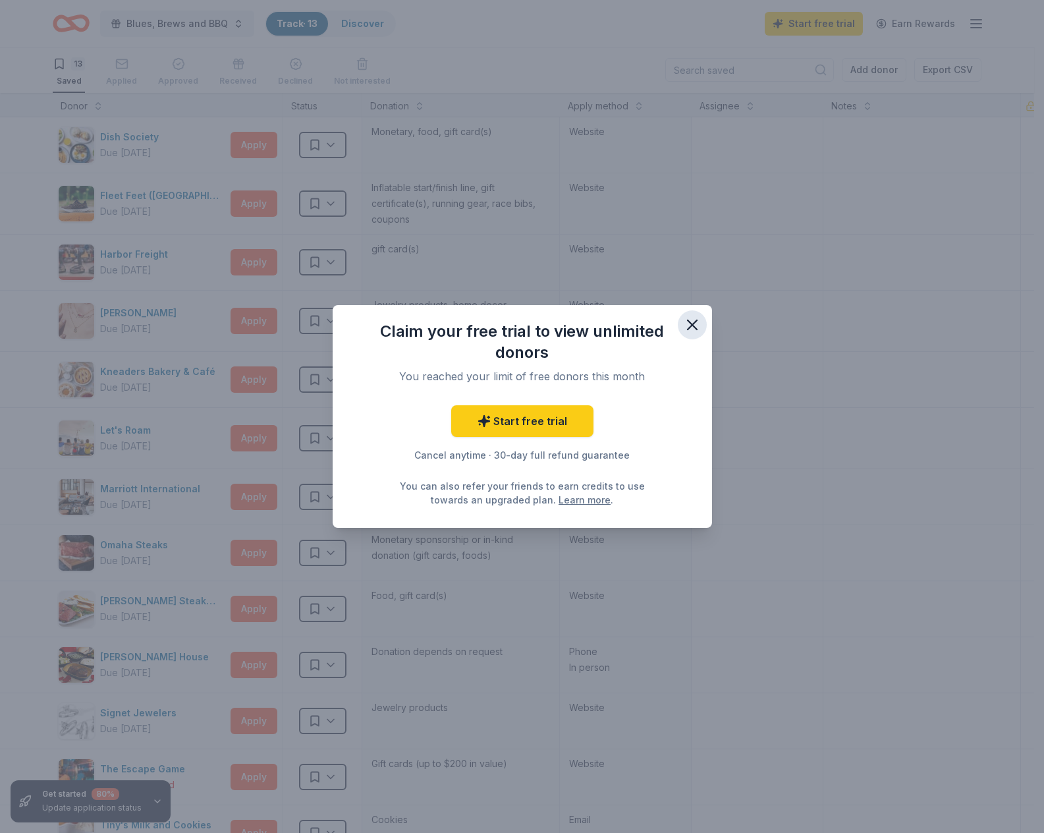
click at [692, 331] on icon "button" at bounding box center [692, 325] width 18 height 18
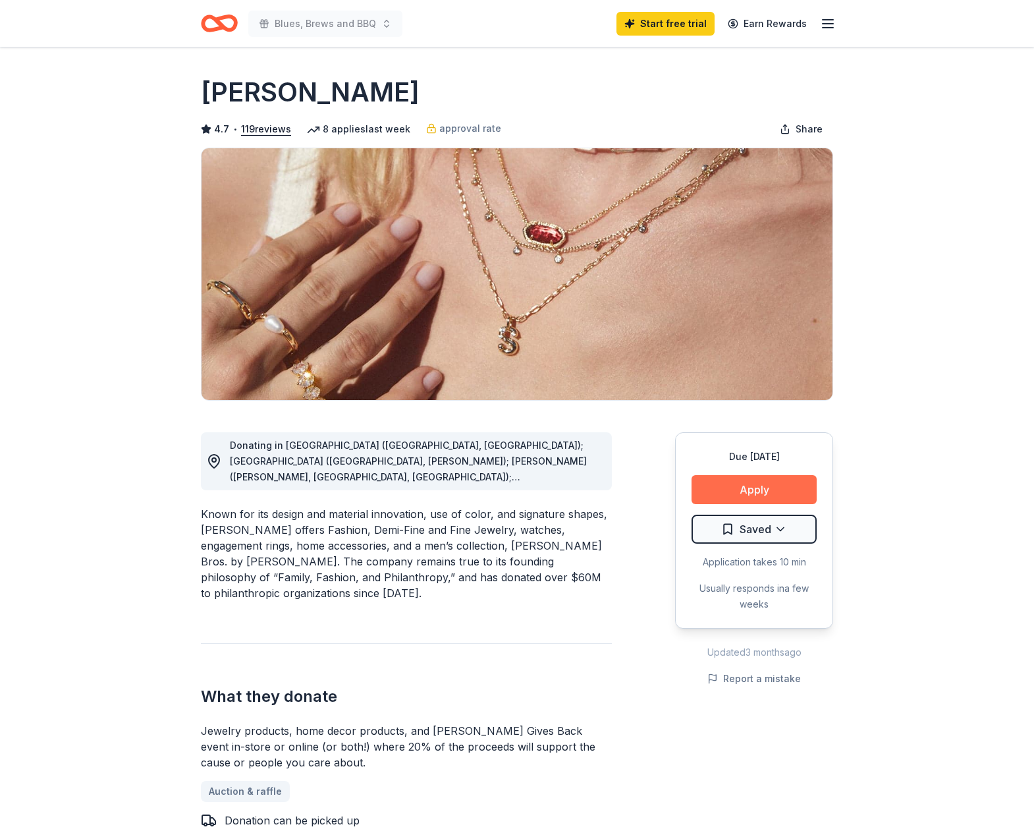
click at [733, 488] on button "Apply" at bounding box center [754, 489] width 125 height 29
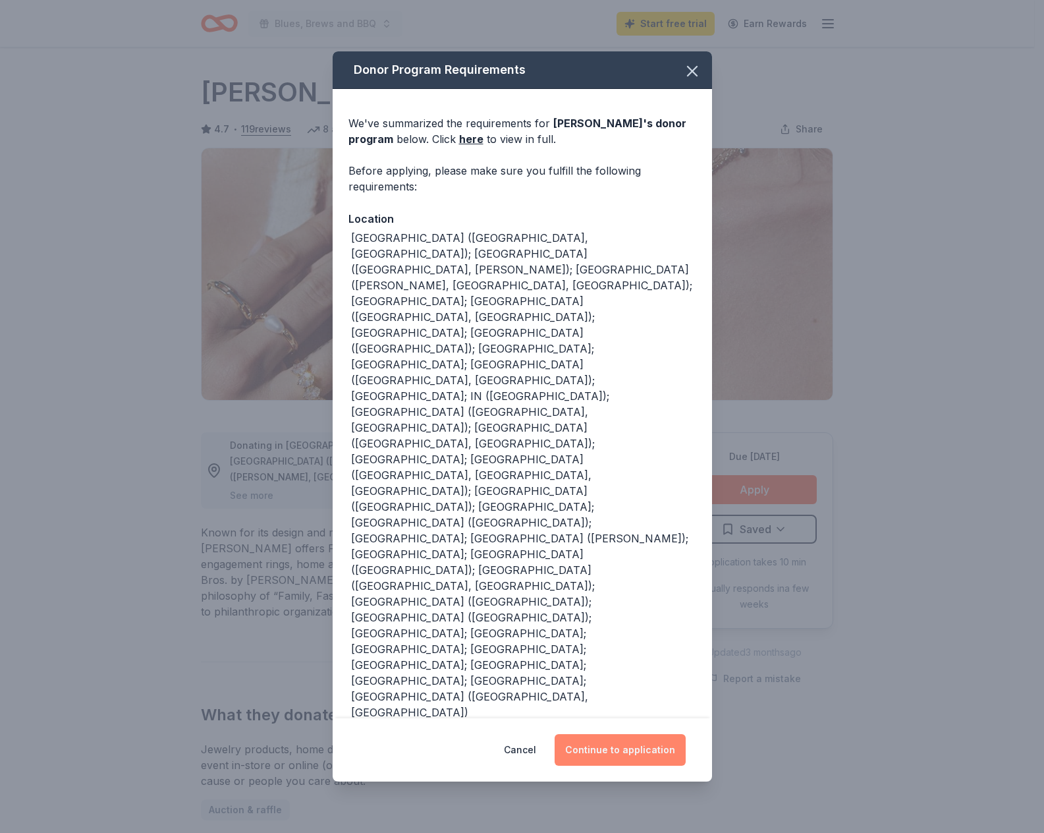
click at [619, 734] on button "Continue to application" at bounding box center [620, 750] width 131 height 32
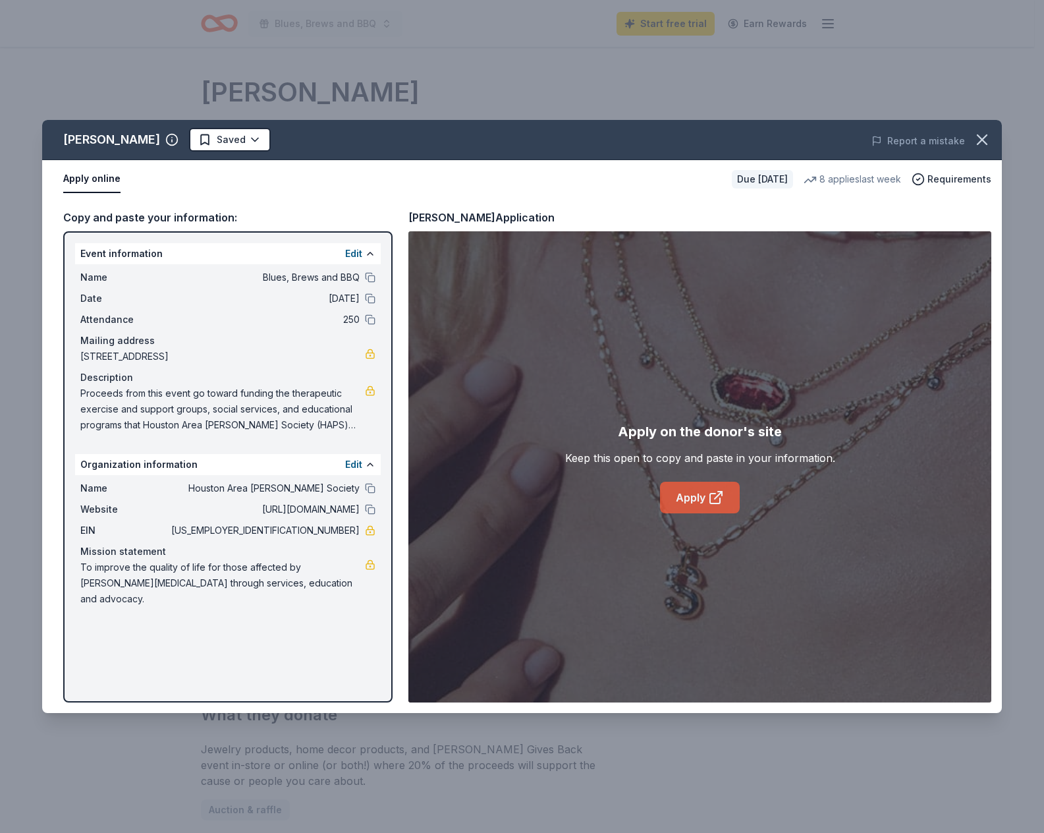
click at [711, 495] on icon at bounding box center [715, 499] width 10 height 10
click at [698, 495] on link "Apply" at bounding box center [700, 498] width 80 height 32
